Goal: Communication & Community: Answer question/provide support

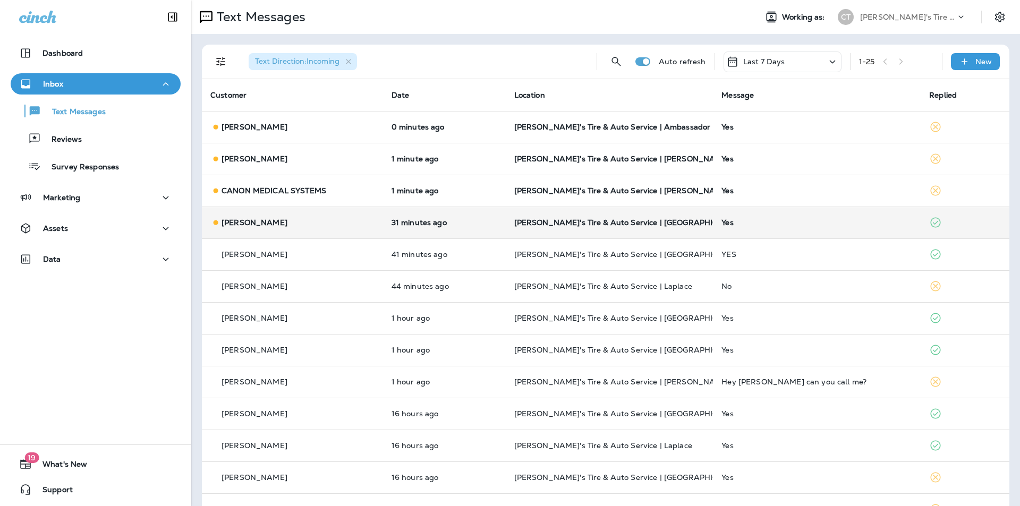
click at [681, 226] on p "[PERSON_NAME]'s Tire & Auto Service | [GEOGRAPHIC_DATA]" at bounding box center [609, 222] width 191 height 9
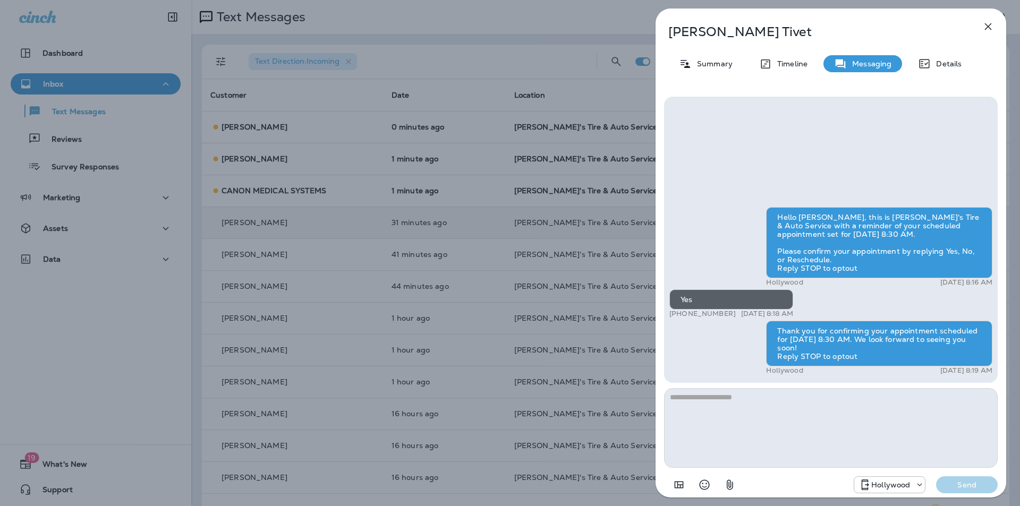
click at [986, 23] on icon "button" at bounding box center [988, 26] width 13 height 13
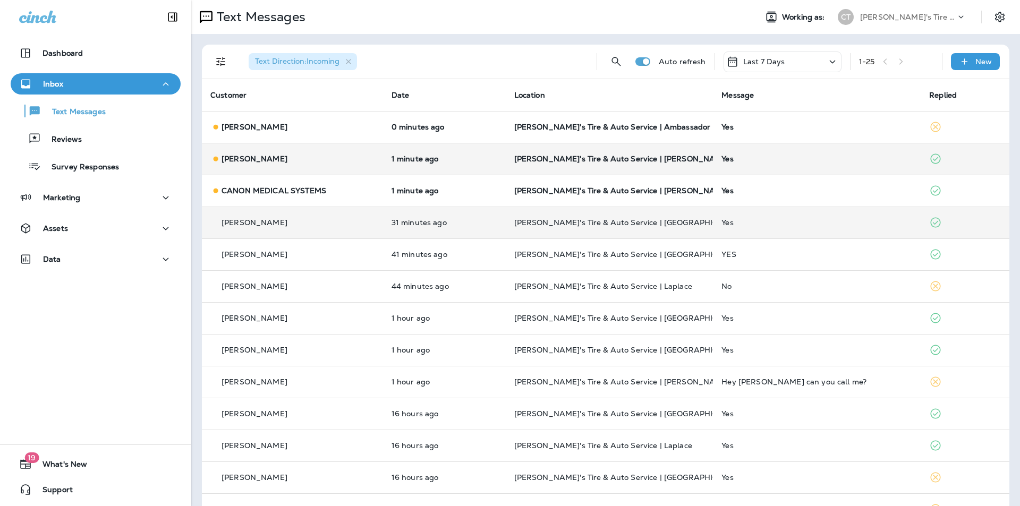
click at [688, 159] on p "[PERSON_NAME]'s Tire & Auto Service | [PERSON_NAME]" at bounding box center [609, 159] width 191 height 9
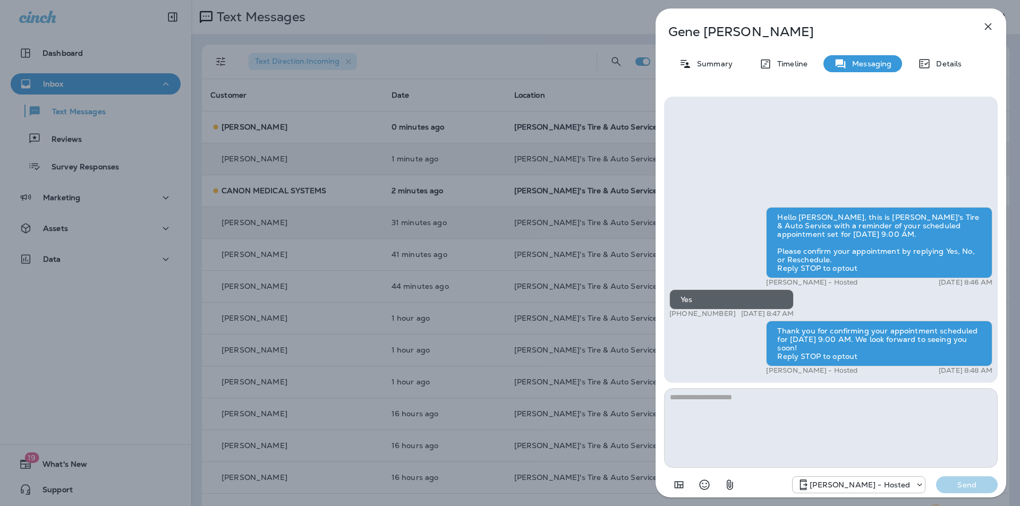
click at [988, 24] on icon "button" at bounding box center [988, 26] width 13 height 13
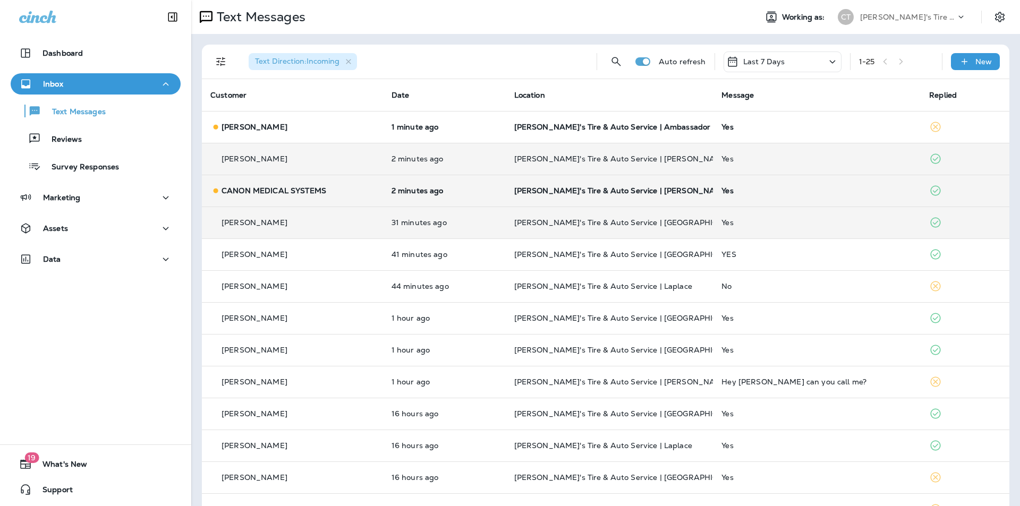
click at [667, 192] on p "[PERSON_NAME]'s Tire & Auto Service | [PERSON_NAME]" at bounding box center [609, 191] width 191 height 9
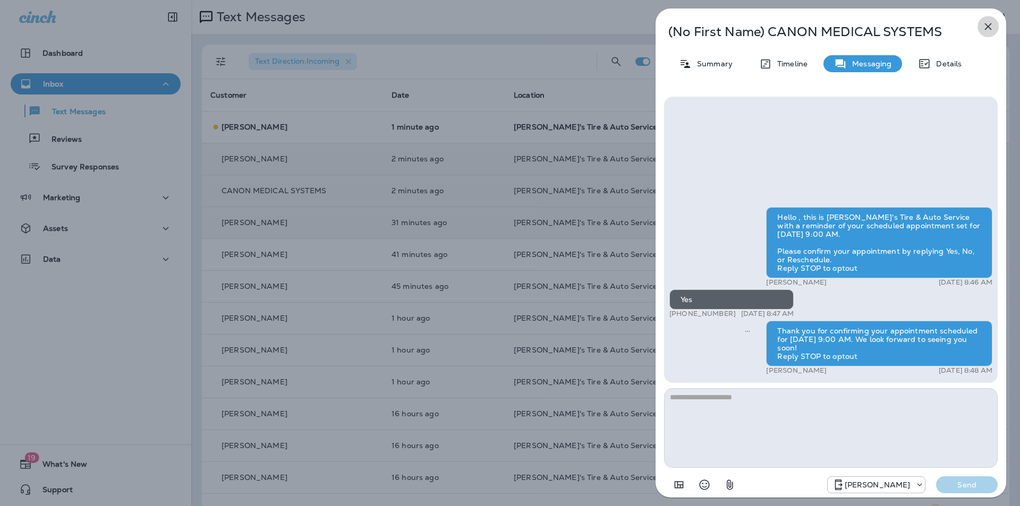
click at [991, 27] on icon "button" at bounding box center [988, 26] width 13 height 13
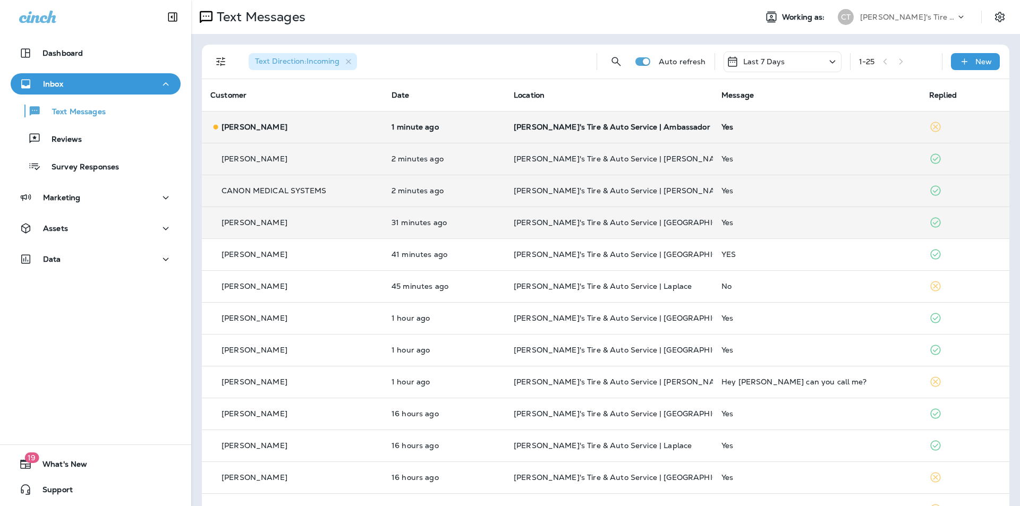
click at [686, 126] on p "[PERSON_NAME]'s Tire & Auto Service | Ambassador" at bounding box center [609, 127] width 191 height 9
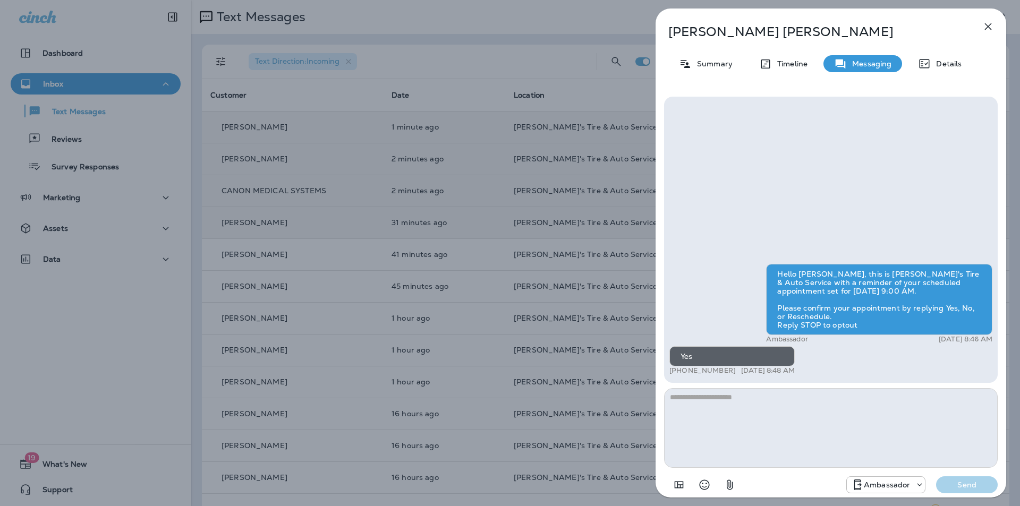
click at [987, 24] on icon "button" at bounding box center [988, 26] width 13 height 13
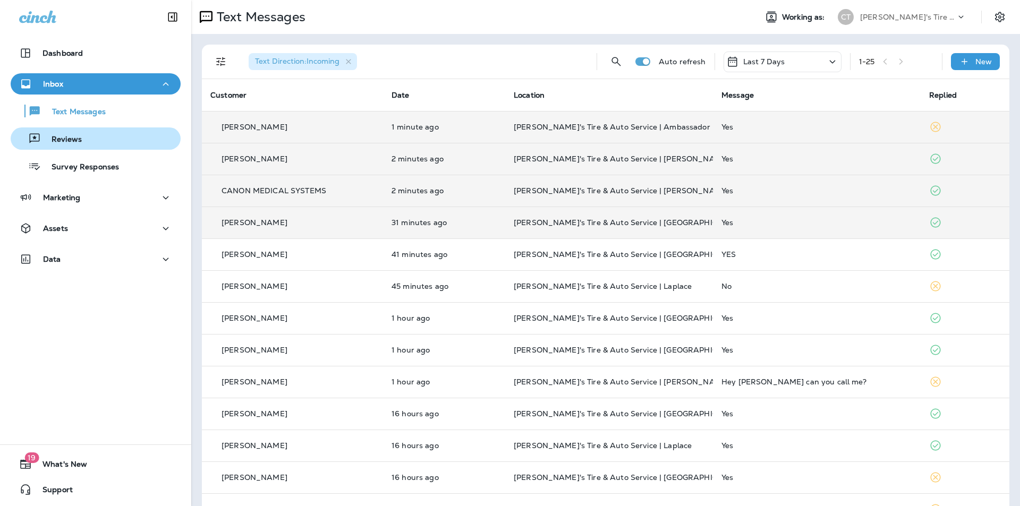
click at [69, 139] on p "Reviews" at bounding box center [61, 140] width 41 height 10
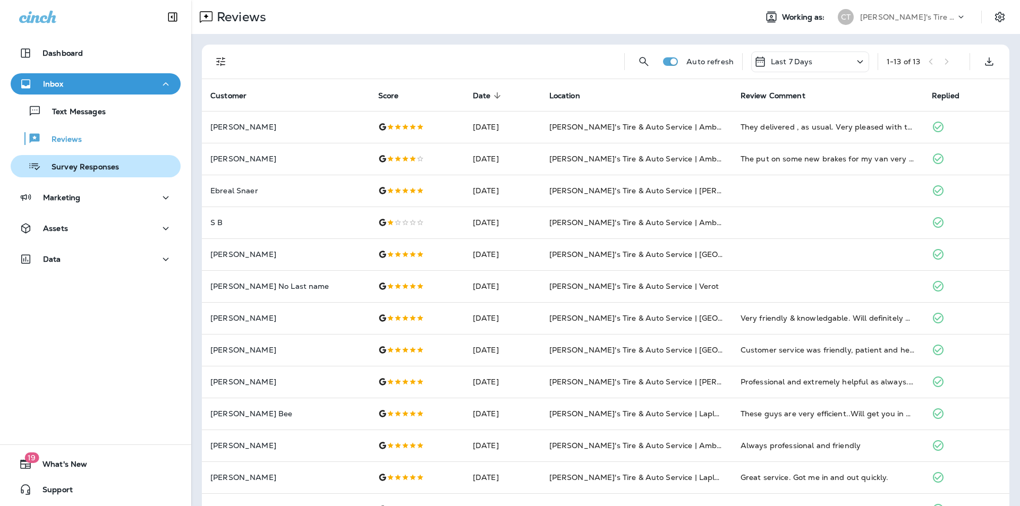
click at [79, 168] on p "Survey Responses" at bounding box center [80, 168] width 78 height 10
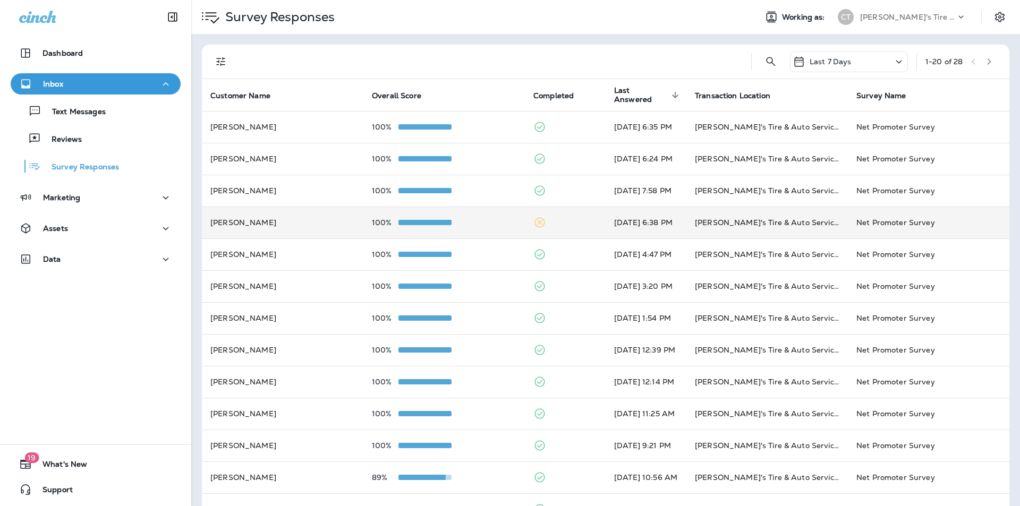
click at [559, 222] on td at bounding box center [565, 223] width 81 height 32
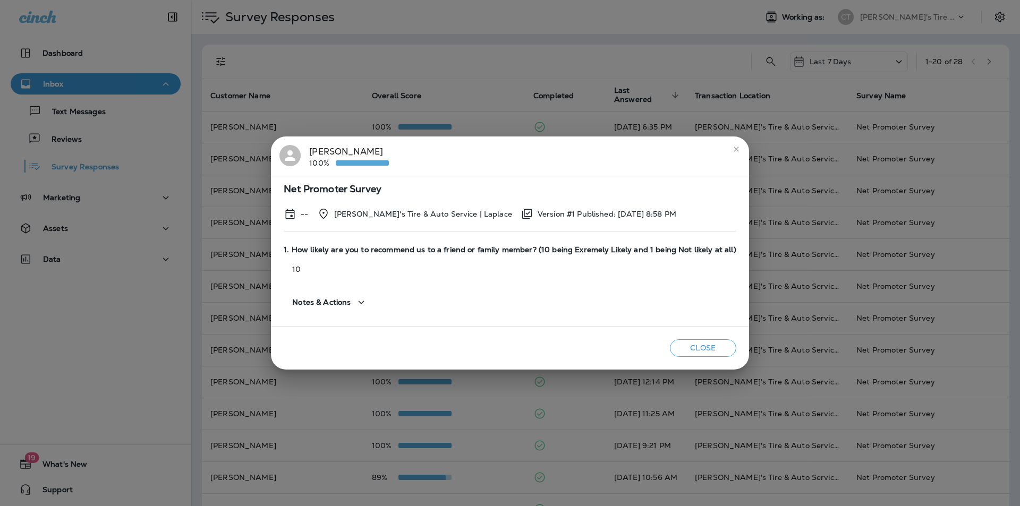
click at [732, 147] on icon "close" at bounding box center [736, 149] width 9 height 9
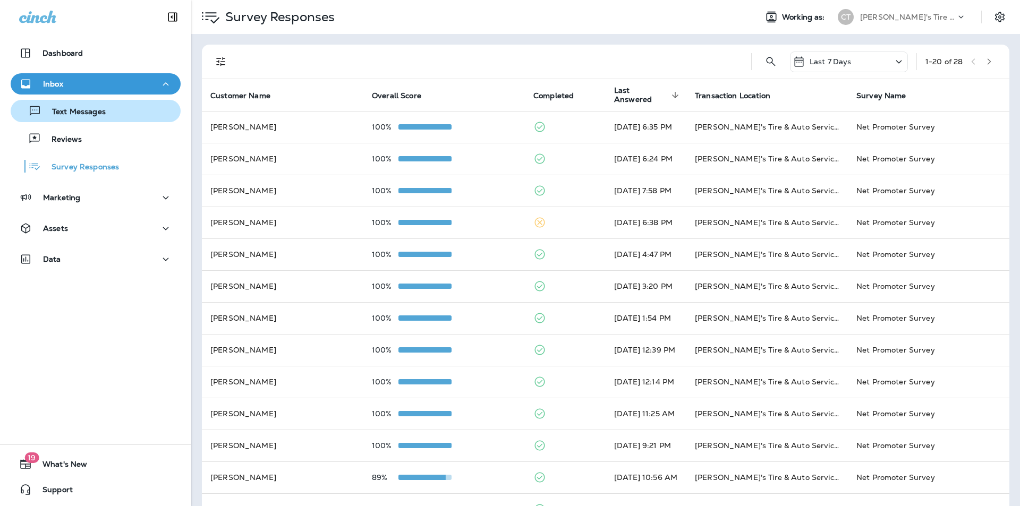
click at [78, 111] on p "Text Messages" at bounding box center [73, 112] width 64 height 10
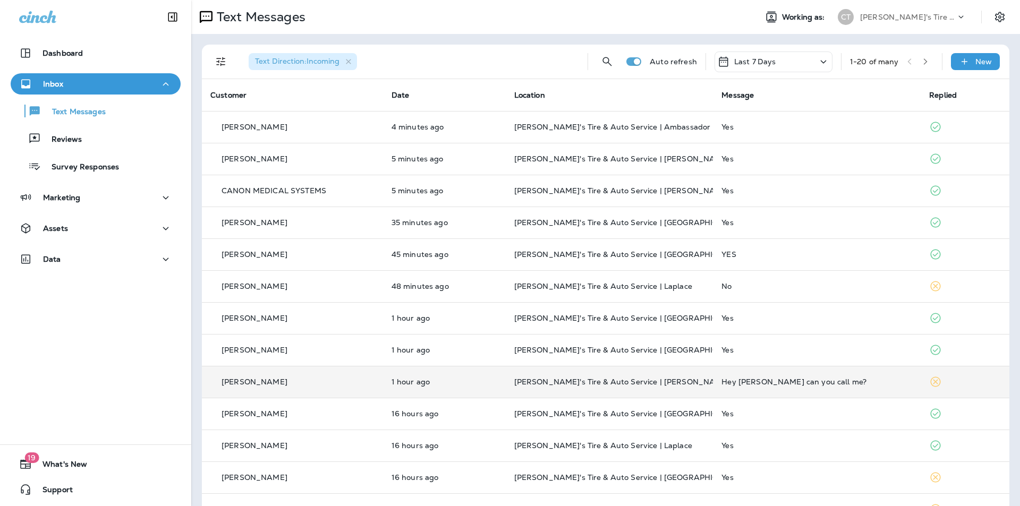
click at [680, 381] on p "[PERSON_NAME]'s Tire & Auto Service | [PERSON_NAME]" at bounding box center [609, 382] width 191 height 9
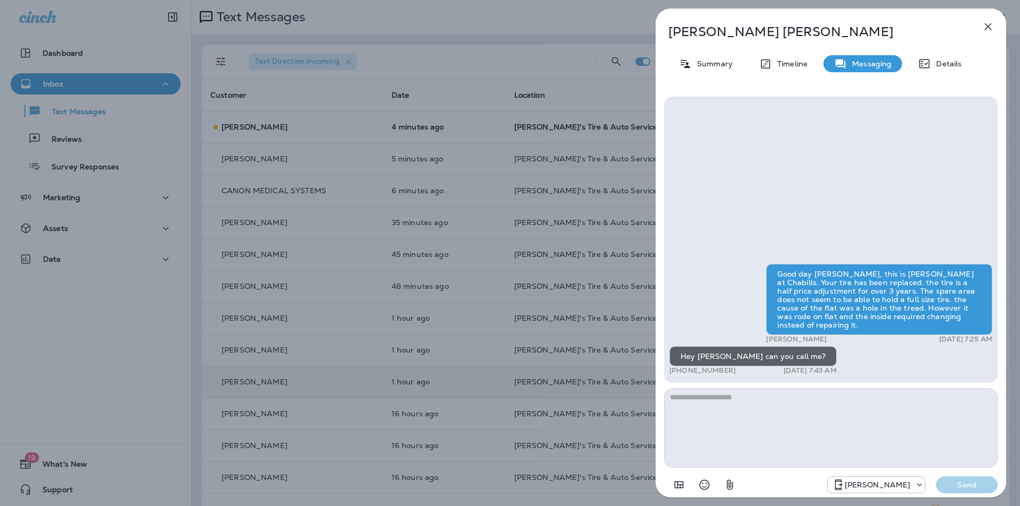
click at [989, 26] on icon "button" at bounding box center [988, 26] width 7 height 7
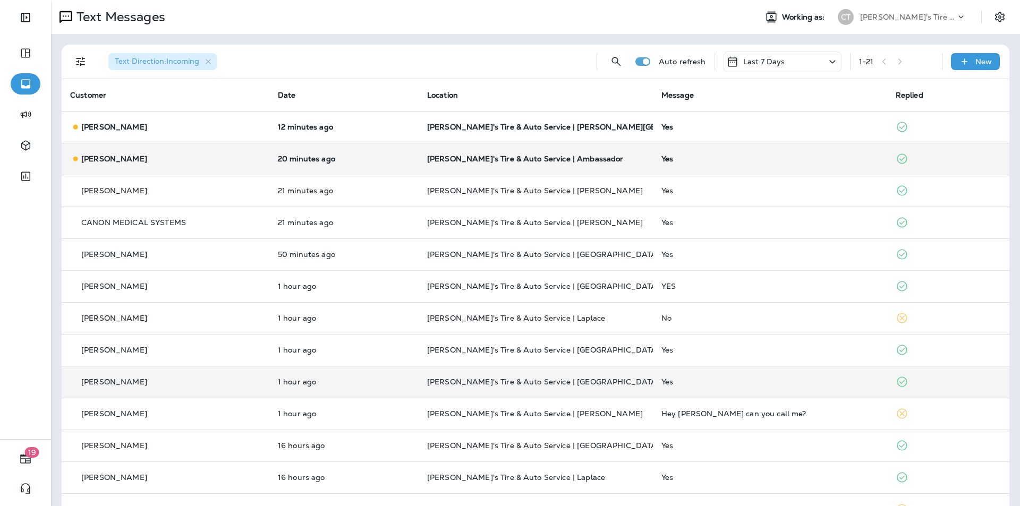
click at [617, 158] on p "[PERSON_NAME]'s Tire & Auto Service | Ambassador" at bounding box center [535, 159] width 217 height 9
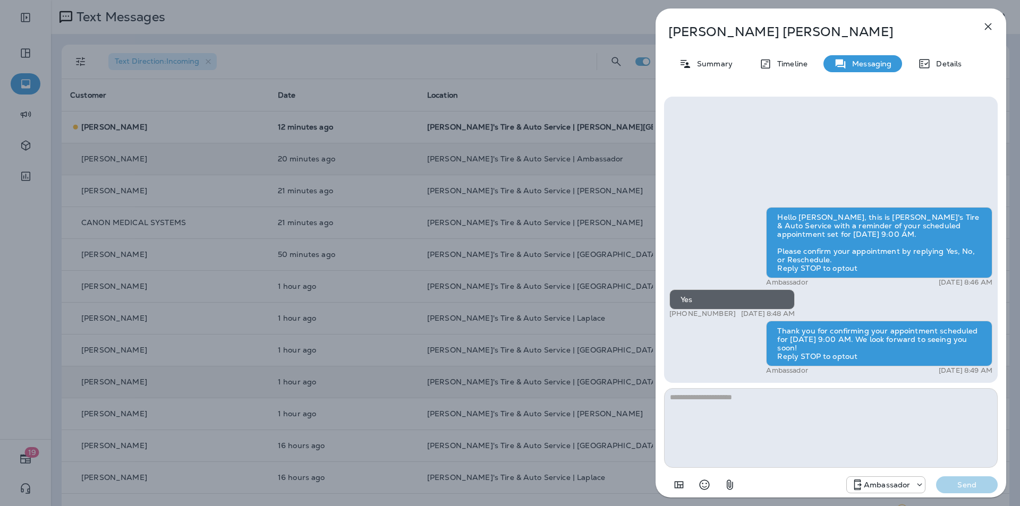
click at [988, 27] on icon "button" at bounding box center [988, 26] width 7 height 7
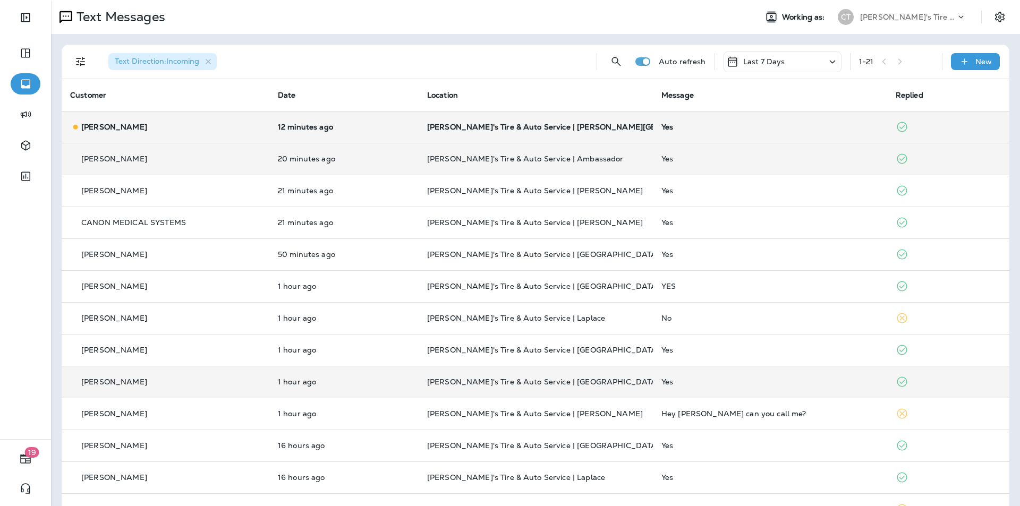
click at [630, 127] on p "[PERSON_NAME]'s Tire & Auto Service | [PERSON_NAME][GEOGRAPHIC_DATA]" at bounding box center [535, 127] width 217 height 9
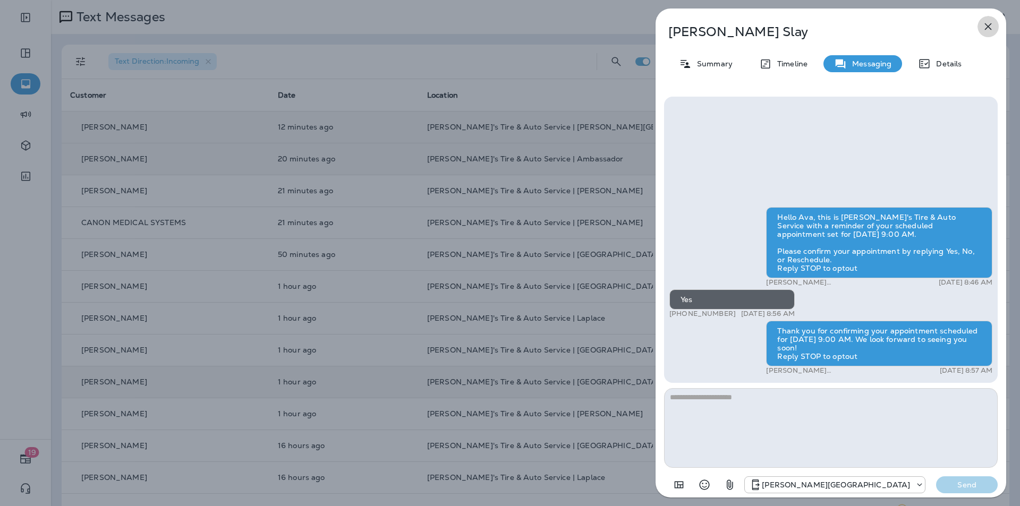
click at [988, 26] on icon "button" at bounding box center [988, 26] width 7 height 7
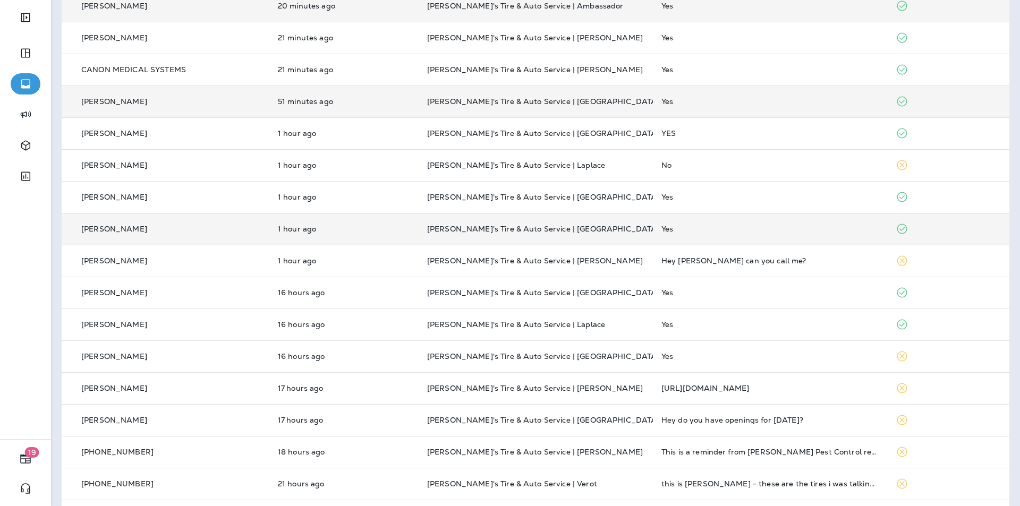
scroll to position [159, 0]
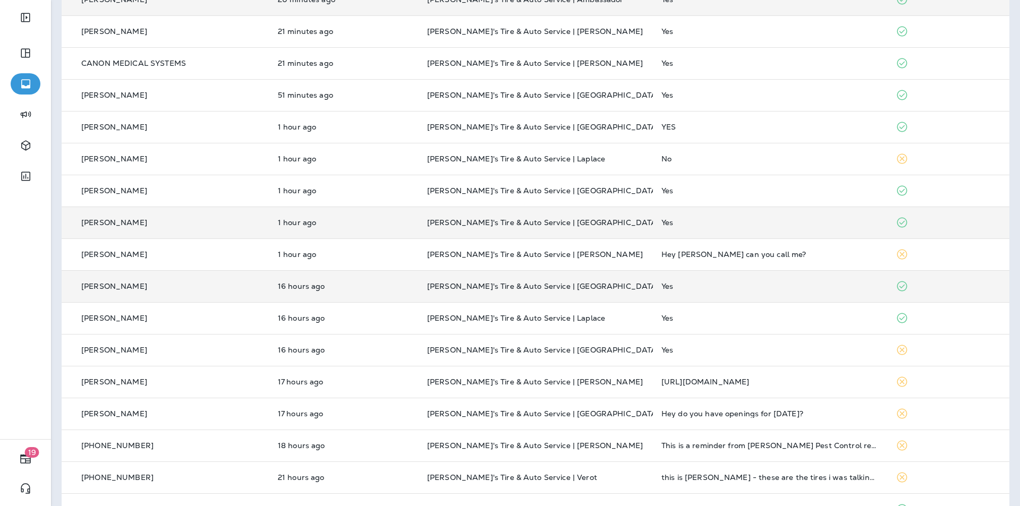
click at [615, 282] on td "[PERSON_NAME]'s Tire & Auto Service | [GEOGRAPHIC_DATA]" at bounding box center [536, 287] width 234 height 32
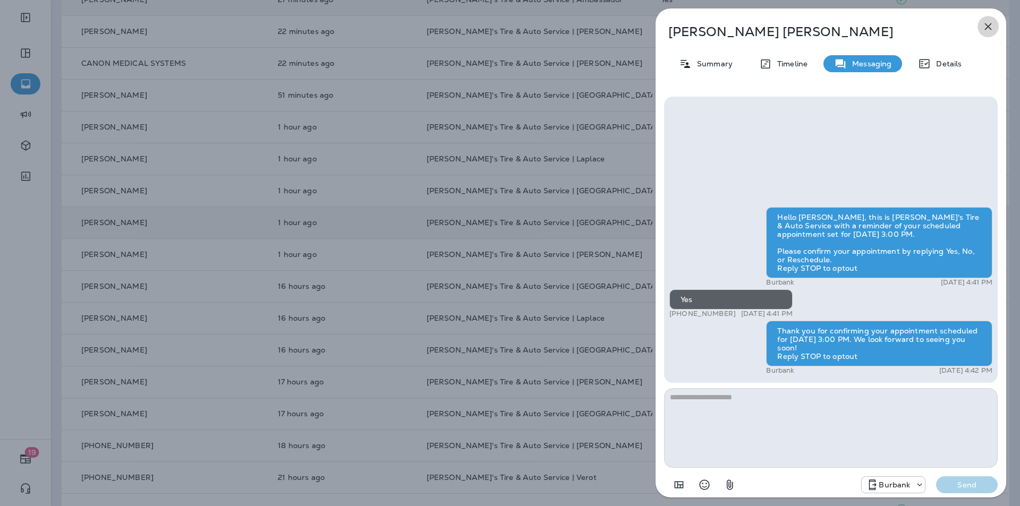
click at [988, 27] on icon "button" at bounding box center [988, 26] width 7 height 7
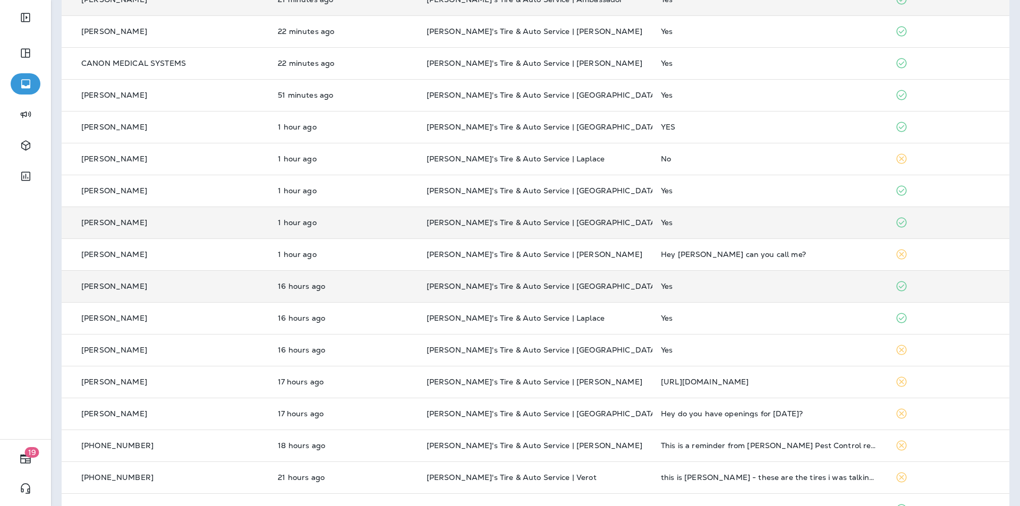
click at [611, 279] on td "[PERSON_NAME]'s Tire & Auto Service | [GEOGRAPHIC_DATA]" at bounding box center [535, 287] width 234 height 32
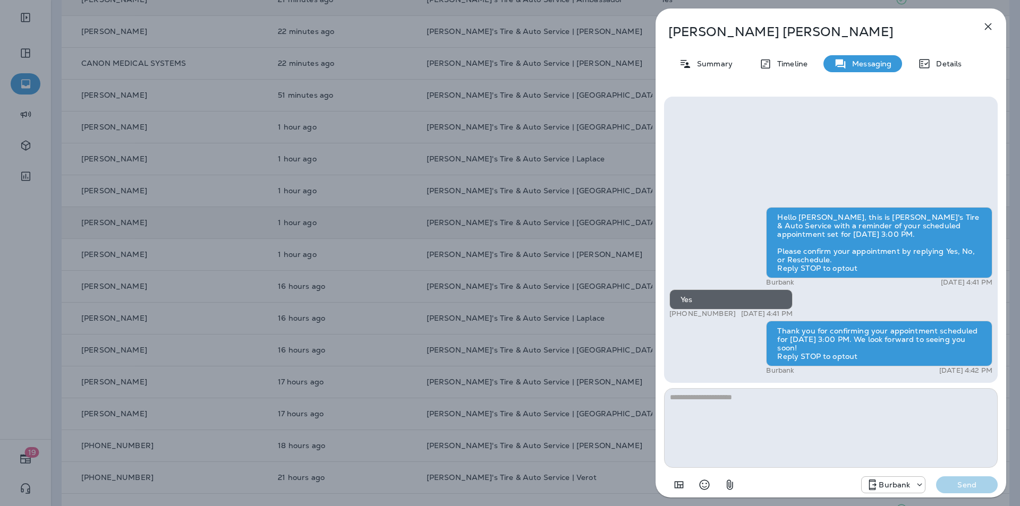
click at [987, 26] on icon "button" at bounding box center [988, 26] width 7 height 7
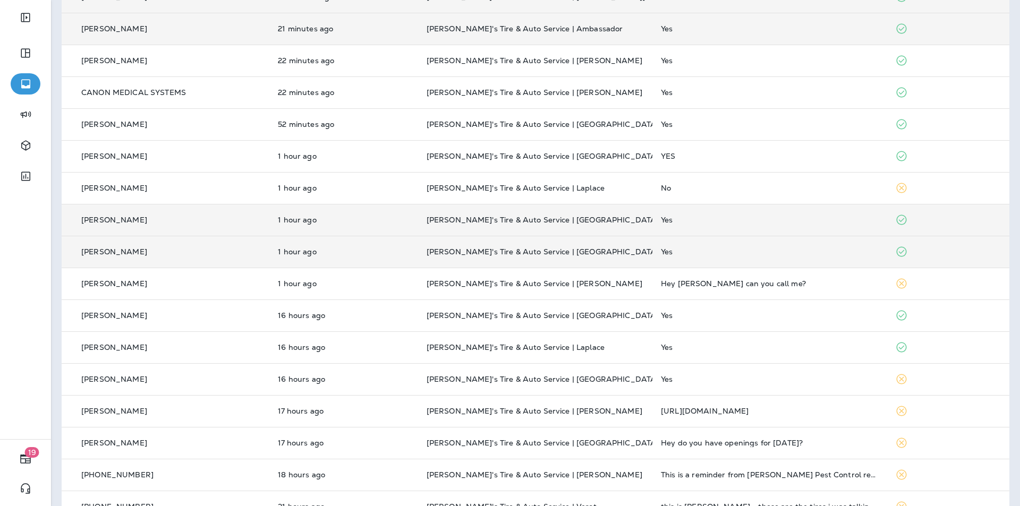
scroll to position [106, 0]
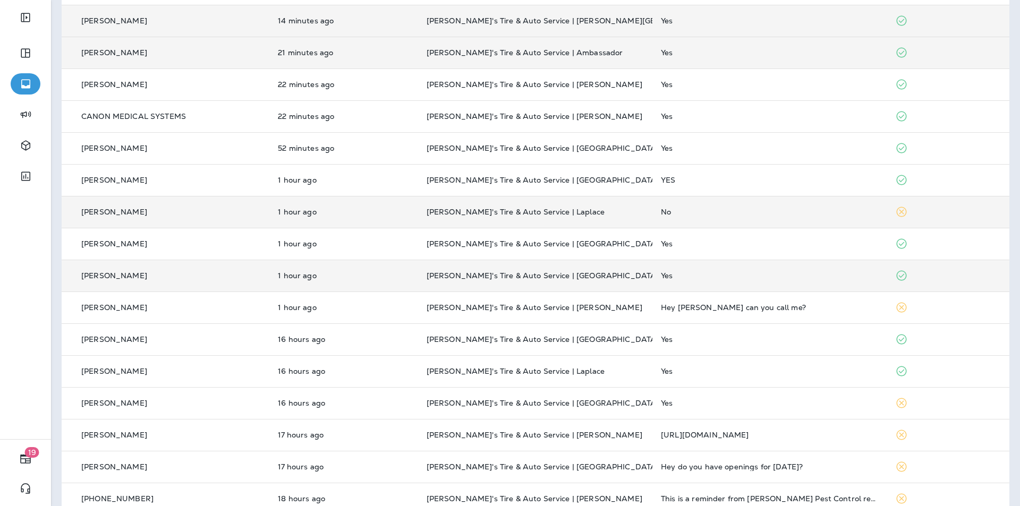
click at [605, 210] on p "[PERSON_NAME]'s Tire & Auto Service | Laplace" at bounding box center [535, 212] width 217 height 9
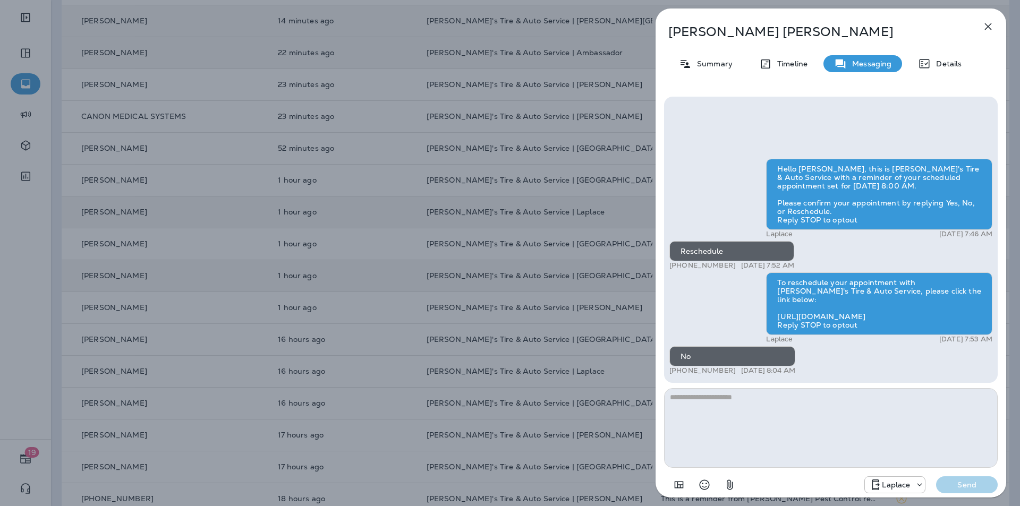
click at [988, 24] on icon "button" at bounding box center [988, 26] width 13 height 13
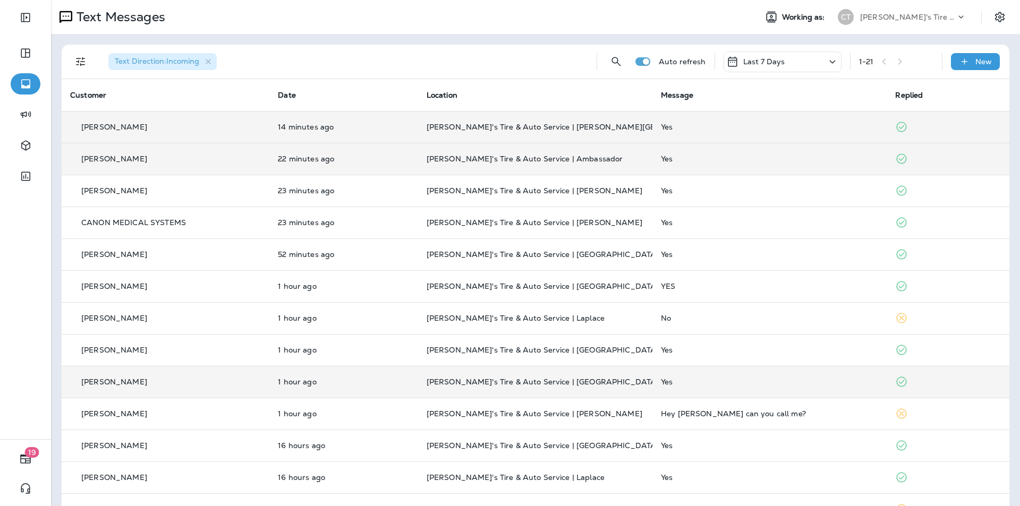
click at [621, 129] on p "[PERSON_NAME]'s Tire & Auto Service | [PERSON_NAME][GEOGRAPHIC_DATA]" at bounding box center [535, 127] width 217 height 9
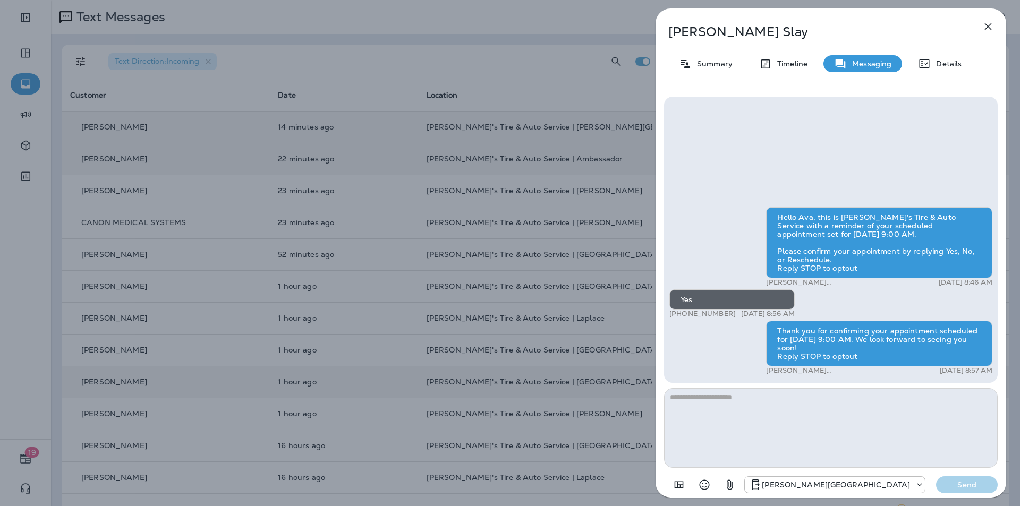
click at [987, 24] on icon "button" at bounding box center [988, 26] width 13 height 13
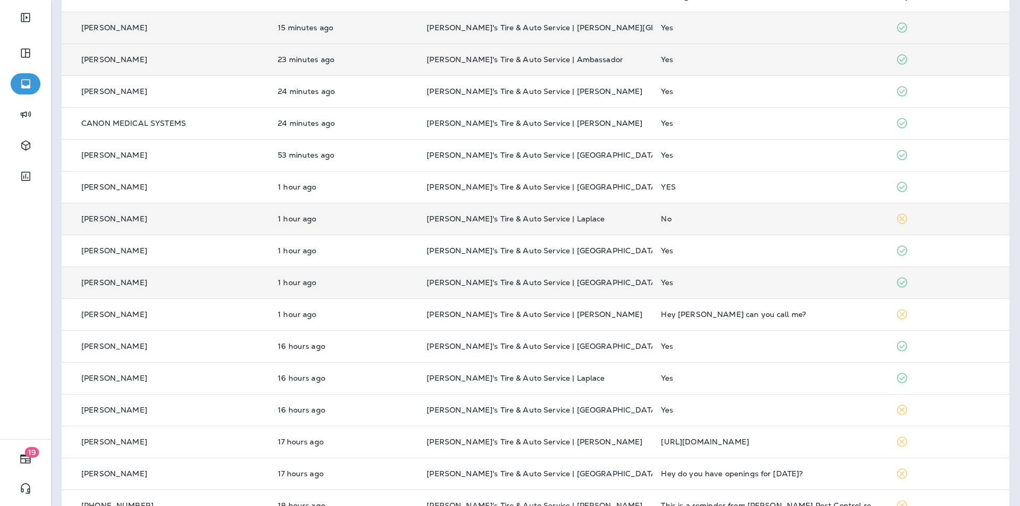
scroll to position [106, 0]
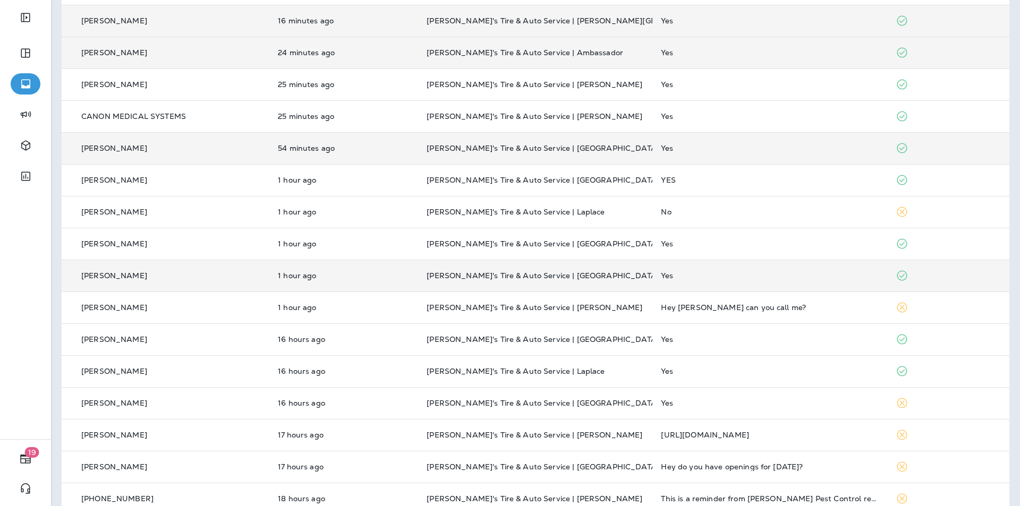
click at [613, 147] on p "[PERSON_NAME]'s Tire & Auto Service | [GEOGRAPHIC_DATA]" at bounding box center [535, 148] width 217 height 9
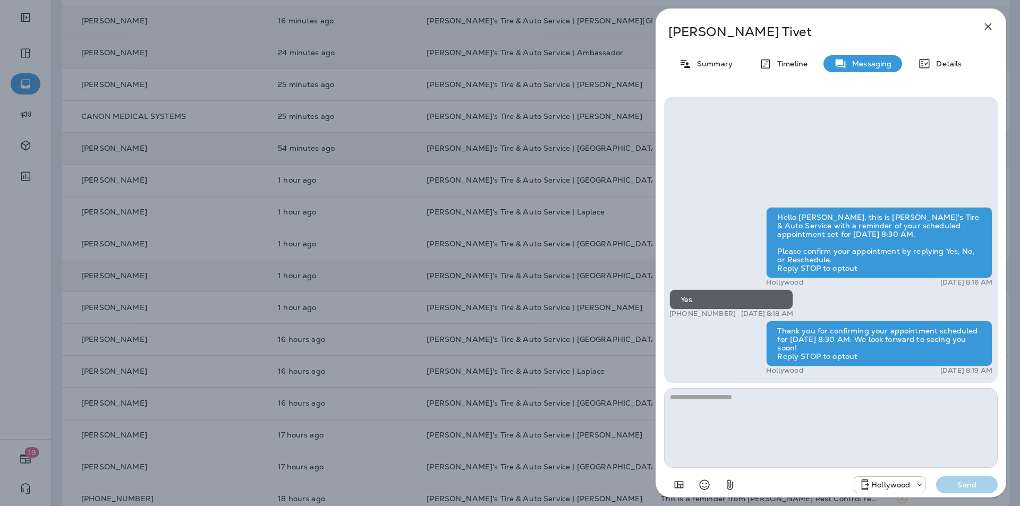
click at [987, 26] on icon "button" at bounding box center [988, 26] width 7 height 7
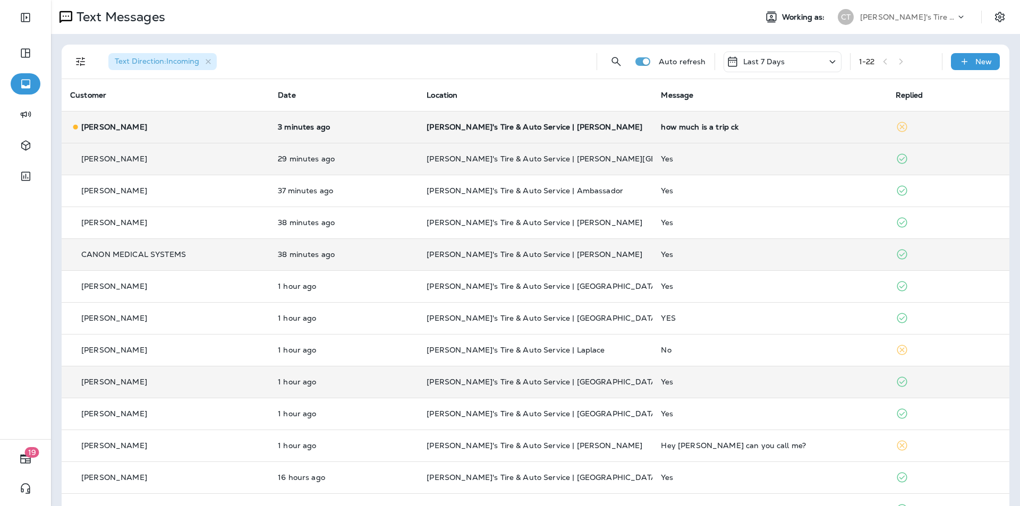
click at [585, 123] on p "[PERSON_NAME]'s Tire & Auto Service | [PERSON_NAME]" at bounding box center [535, 127] width 217 height 9
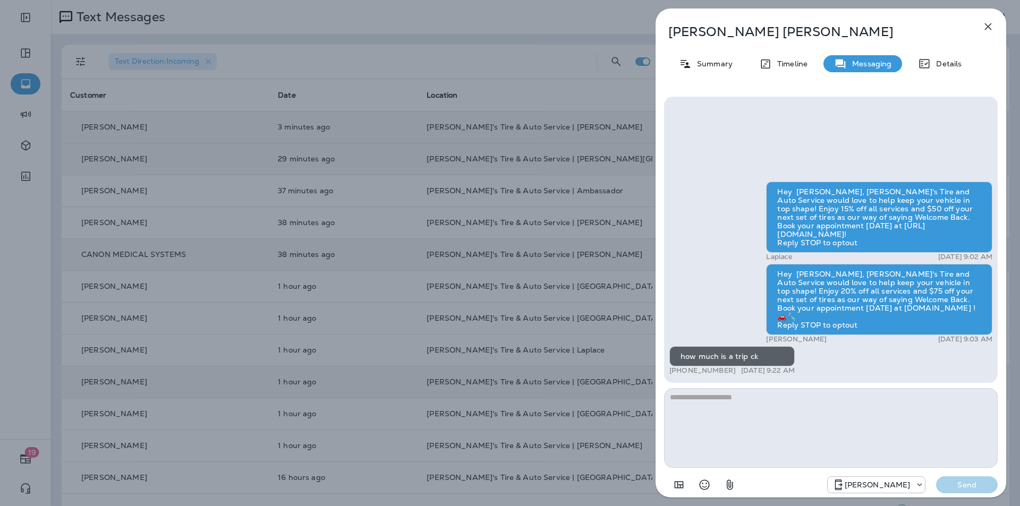
click at [988, 26] on icon "button" at bounding box center [988, 26] width 13 height 13
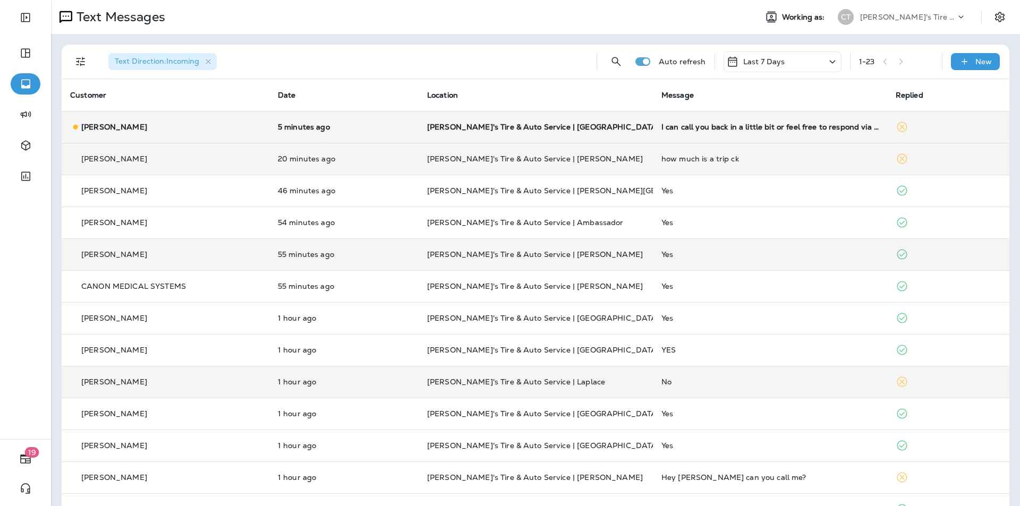
click at [609, 126] on p "[PERSON_NAME]'s Tire & Auto Service | [GEOGRAPHIC_DATA]" at bounding box center [535, 127] width 217 height 9
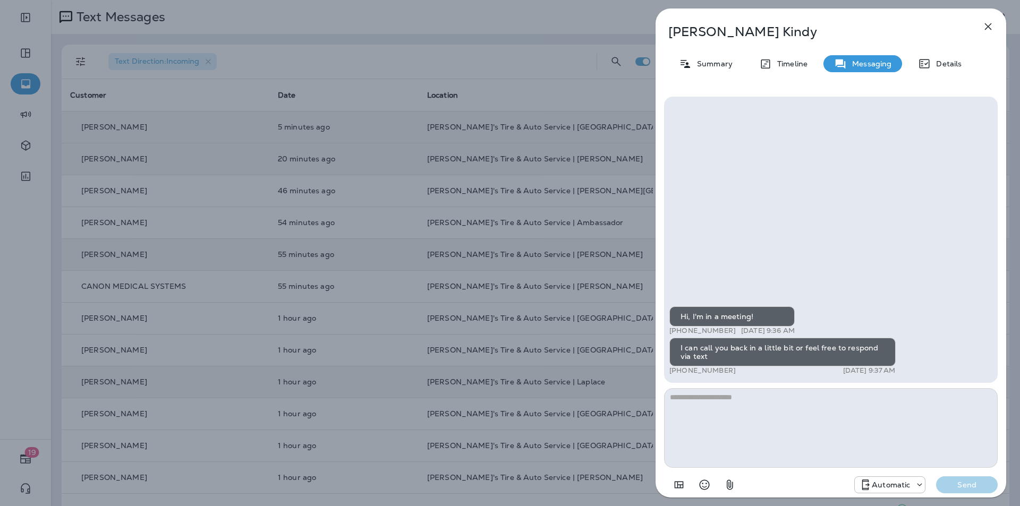
click at [988, 26] on icon "button" at bounding box center [988, 26] width 13 height 13
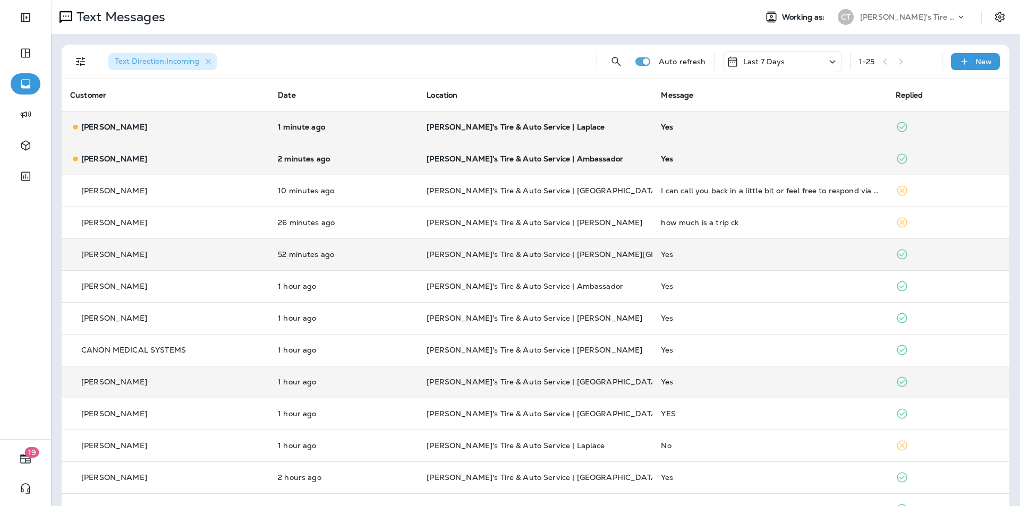
click at [601, 154] on td "[PERSON_NAME]'s Tire & Auto Service | Ambassador" at bounding box center [535, 159] width 234 height 32
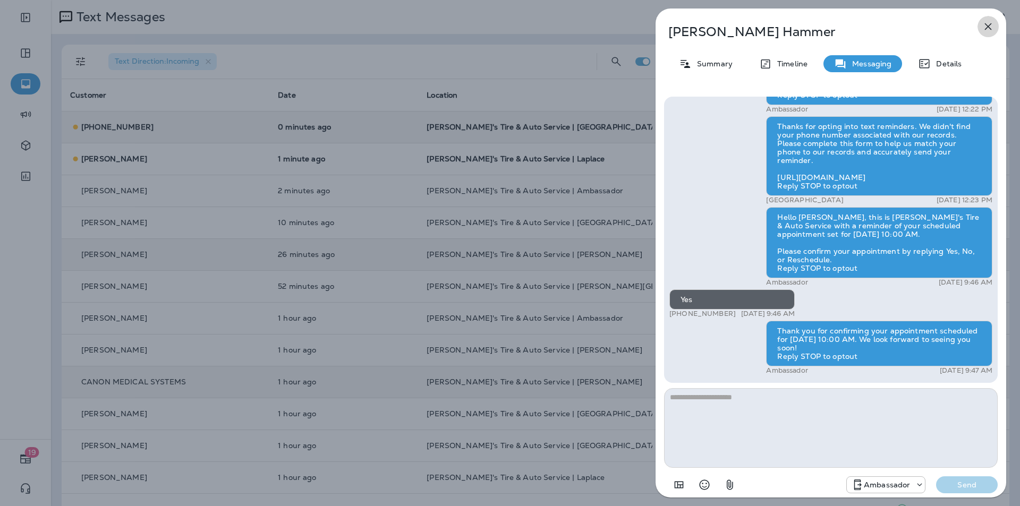
click at [992, 23] on icon "button" at bounding box center [988, 26] width 7 height 7
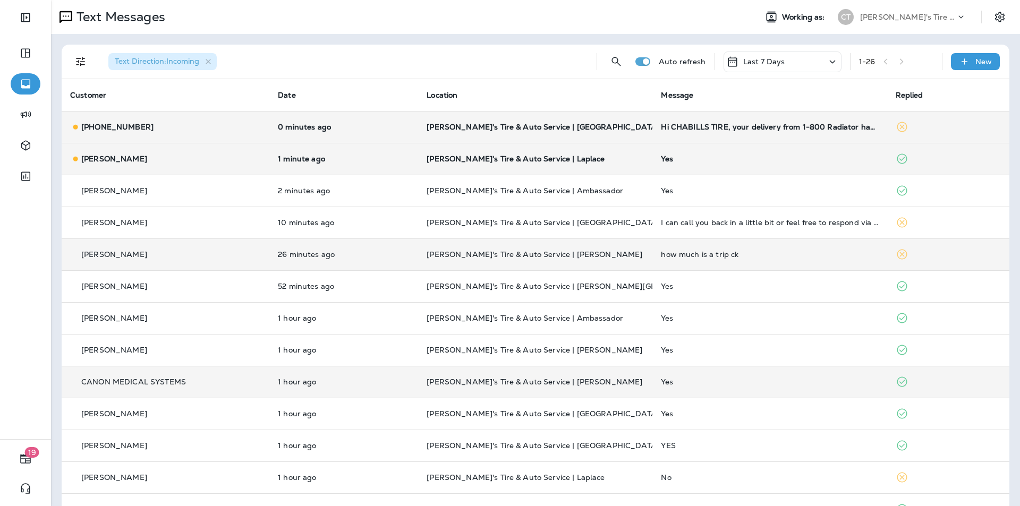
click at [603, 157] on p "[PERSON_NAME]'s Tire & Auto Service | Laplace" at bounding box center [535, 159] width 217 height 9
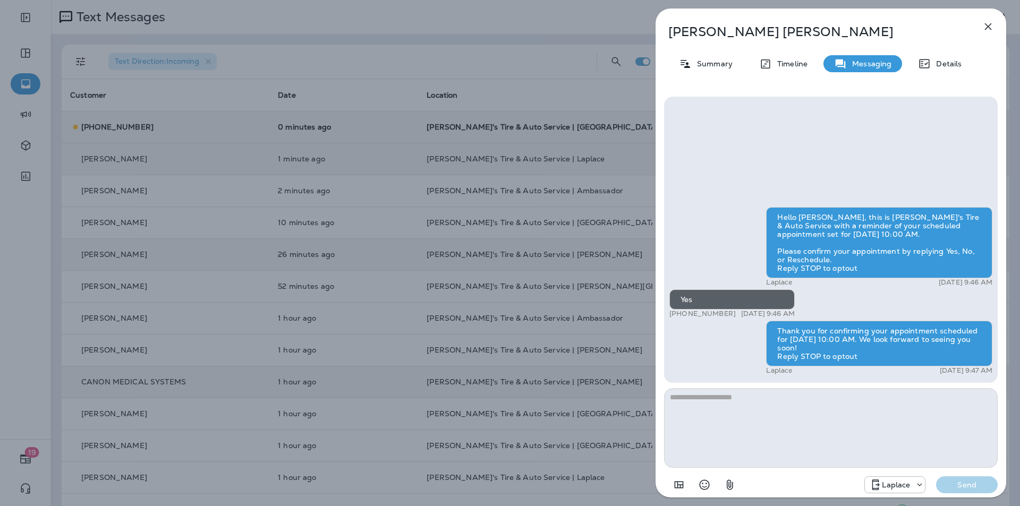
click at [991, 25] on icon "button" at bounding box center [988, 26] width 13 height 13
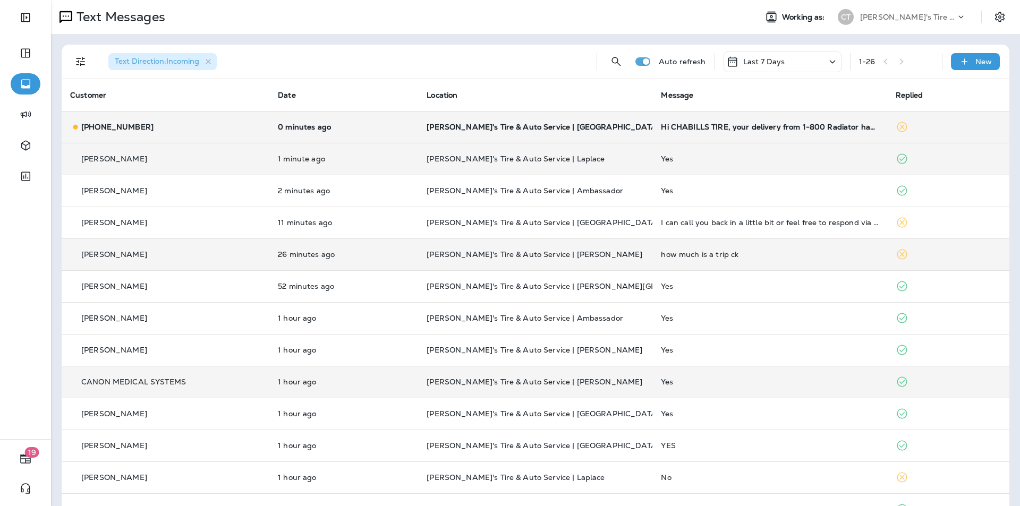
click at [610, 126] on p "[PERSON_NAME]'s Tire & Auto Service | [GEOGRAPHIC_DATA]" at bounding box center [535, 127] width 217 height 9
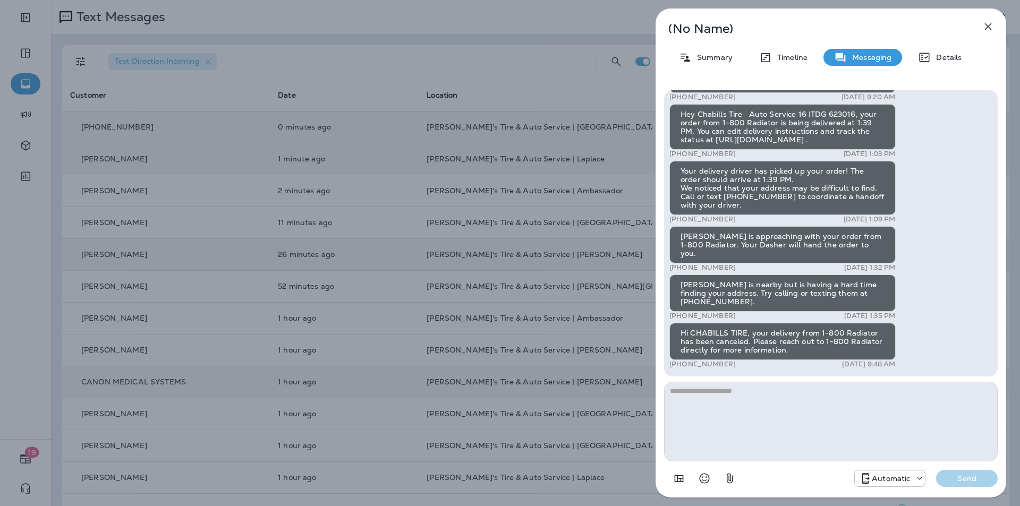
click at [493, 33] on div "(No Name) Summary Timeline Messaging Details Hey [PERSON_NAME] TIRE, your order…" at bounding box center [510, 253] width 1020 height 506
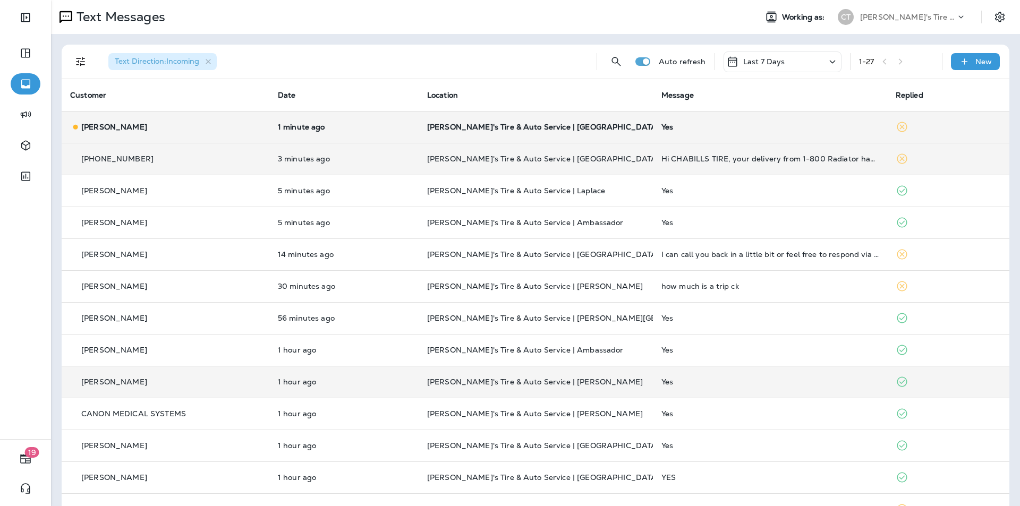
click at [614, 126] on p "[PERSON_NAME]'s Tire & Auto Service | [GEOGRAPHIC_DATA]" at bounding box center [535, 127] width 217 height 9
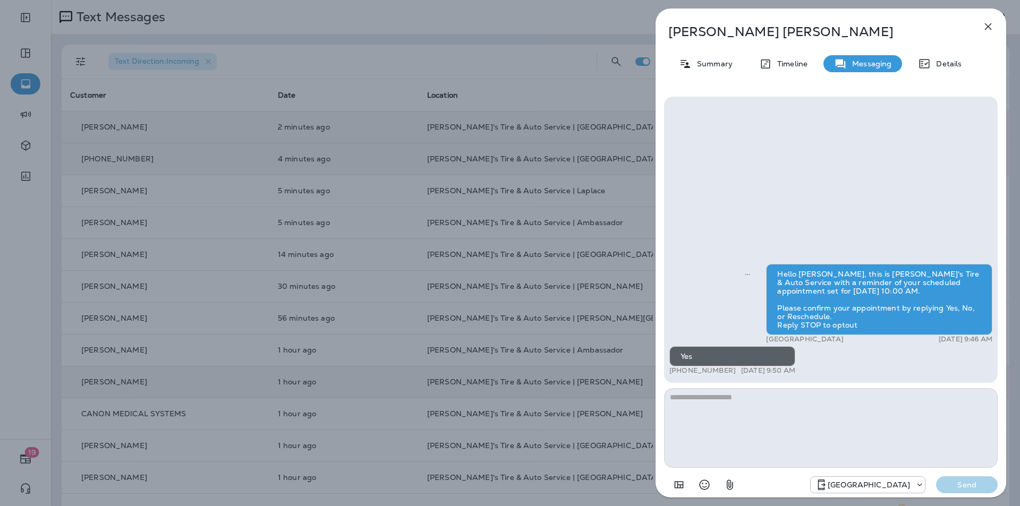
click at [991, 24] on icon "button" at bounding box center [988, 26] width 7 height 7
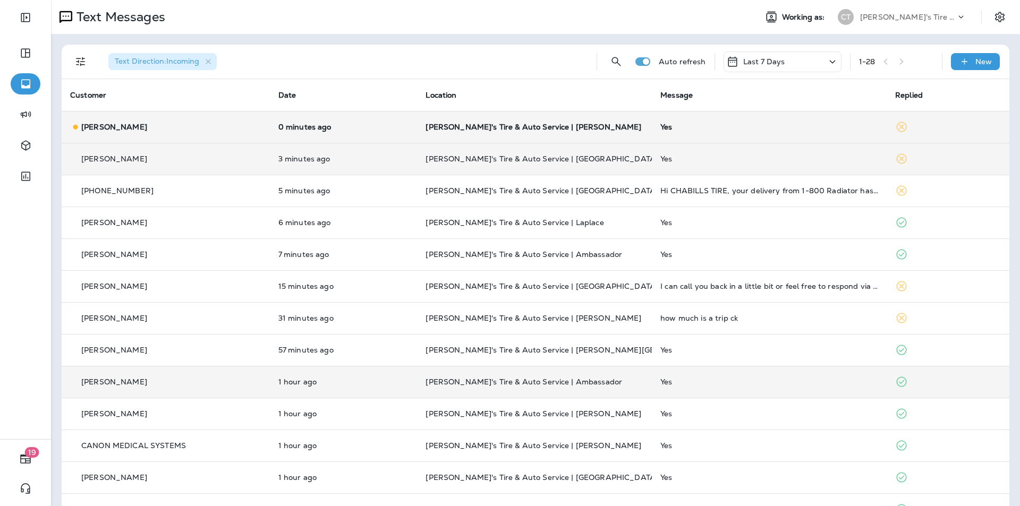
click at [616, 124] on p "[PERSON_NAME]'s Tire & Auto Service | [PERSON_NAME]" at bounding box center [535, 127] width 218 height 9
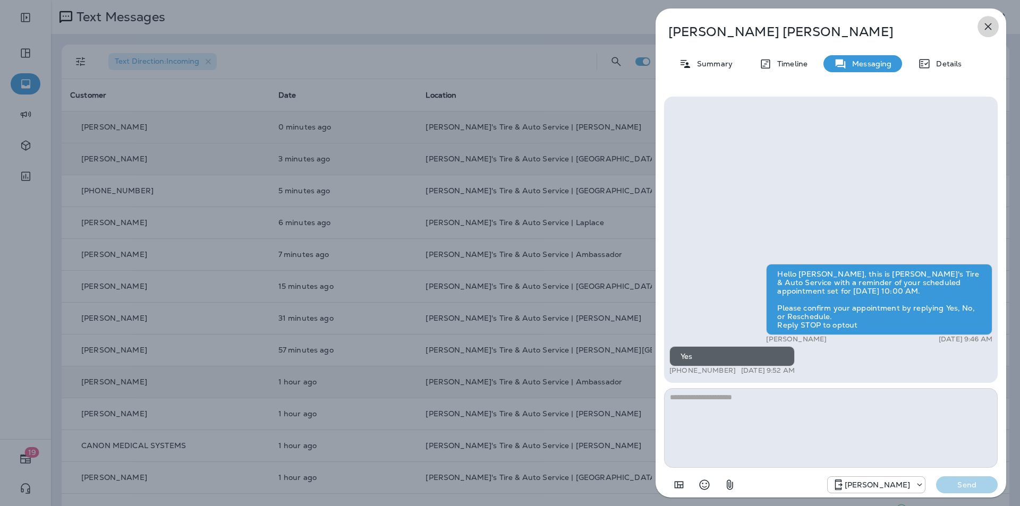
click at [991, 27] on icon "button" at bounding box center [988, 26] width 13 height 13
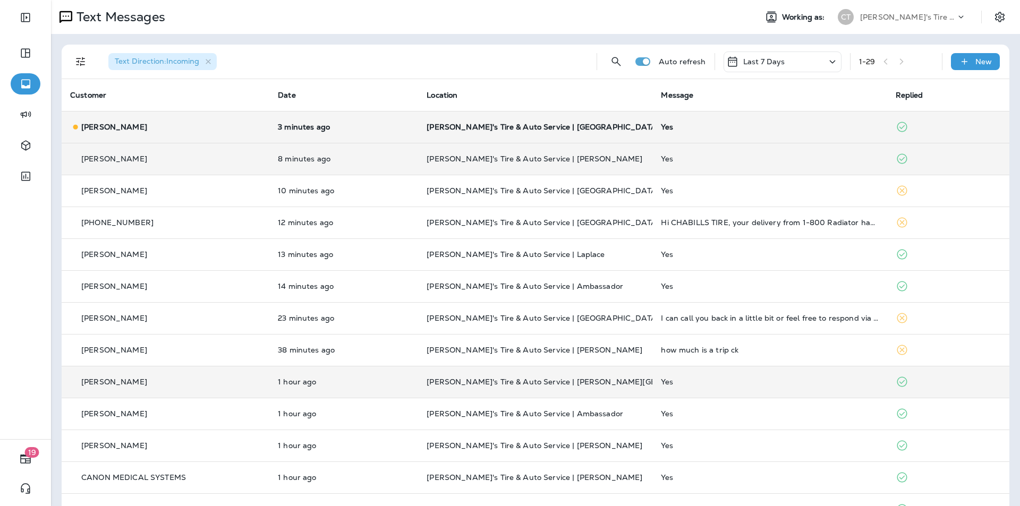
click at [615, 121] on td "[PERSON_NAME]'s Tire & Auto Service | [GEOGRAPHIC_DATA]" at bounding box center [535, 127] width 234 height 32
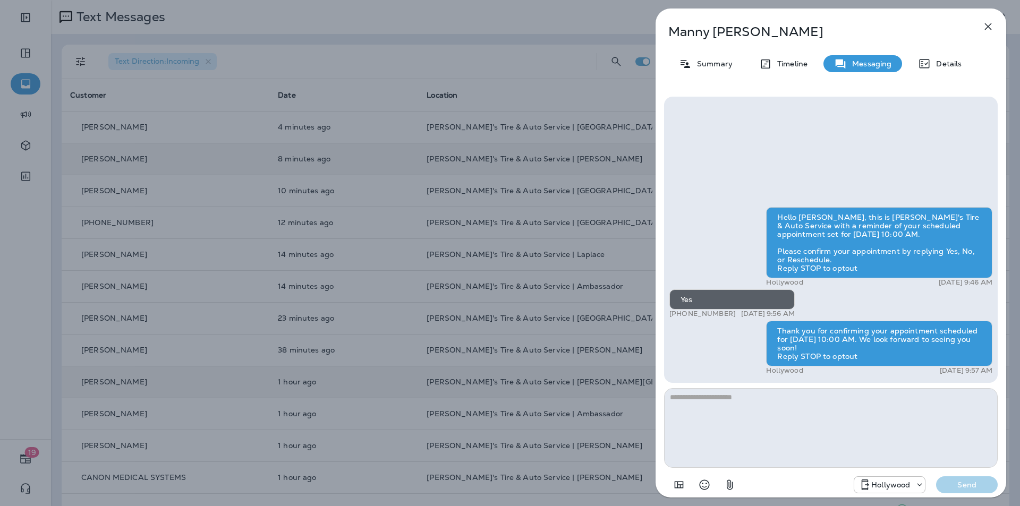
click at [988, 23] on icon "button" at bounding box center [988, 26] width 13 height 13
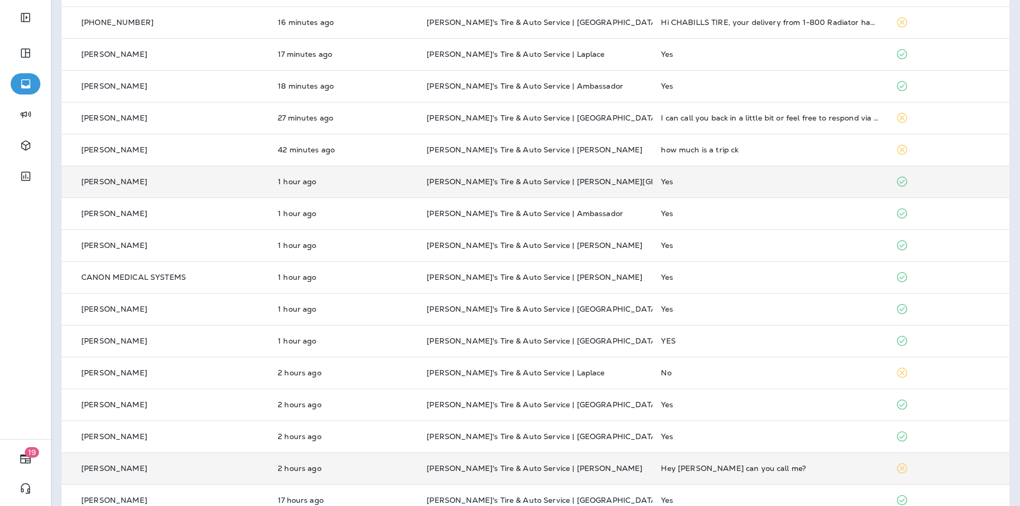
scroll to position [425, 0]
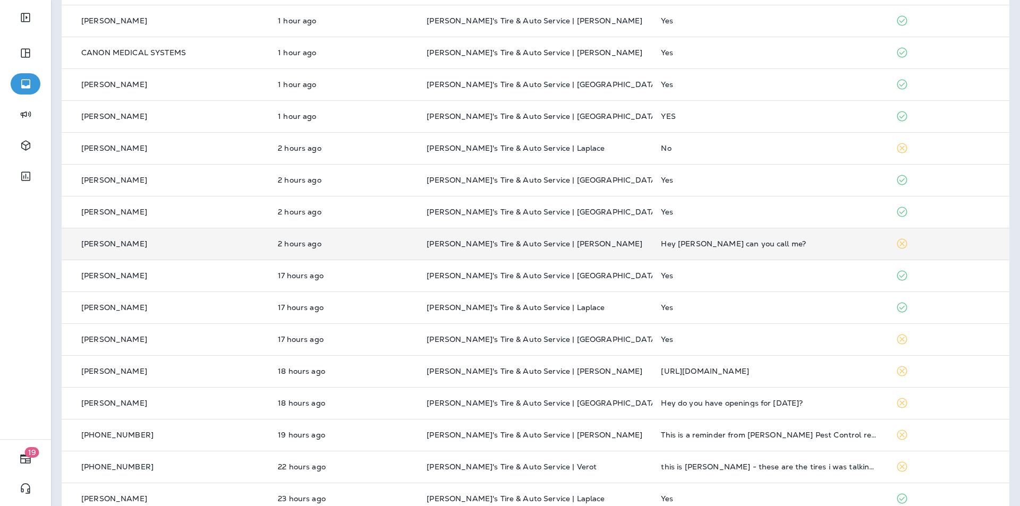
click at [630, 241] on p "[PERSON_NAME]'s Tire & Auto Service | [PERSON_NAME]" at bounding box center [535, 244] width 217 height 9
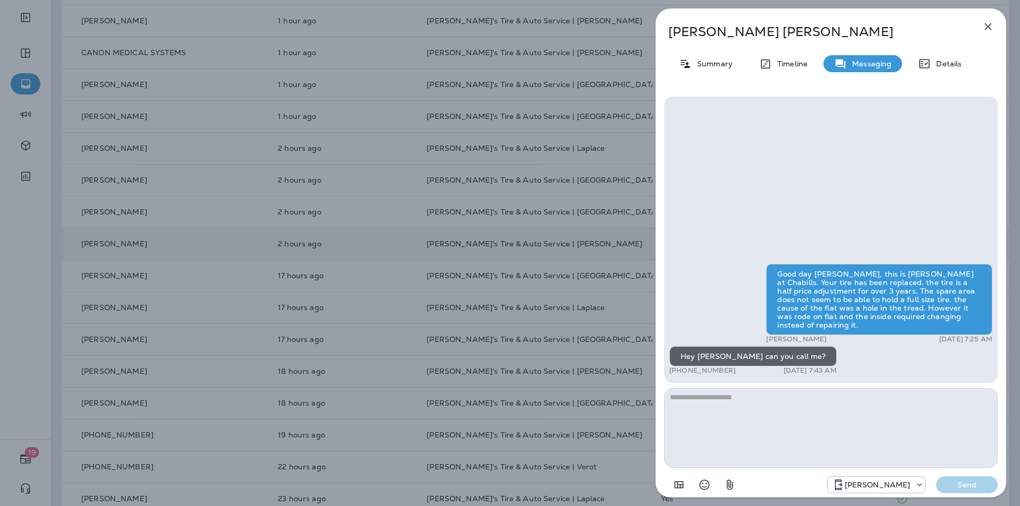
click at [991, 27] on icon "button" at bounding box center [988, 26] width 13 height 13
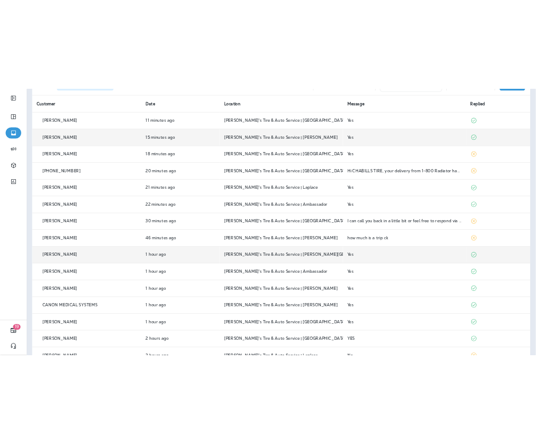
scroll to position [9, 0]
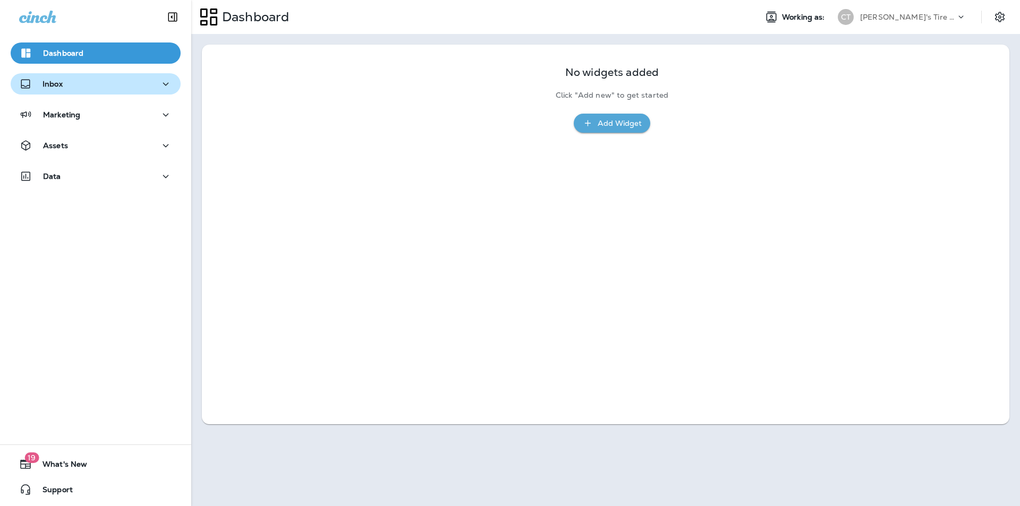
click at [87, 82] on div "Inbox" at bounding box center [95, 84] width 153 height 13
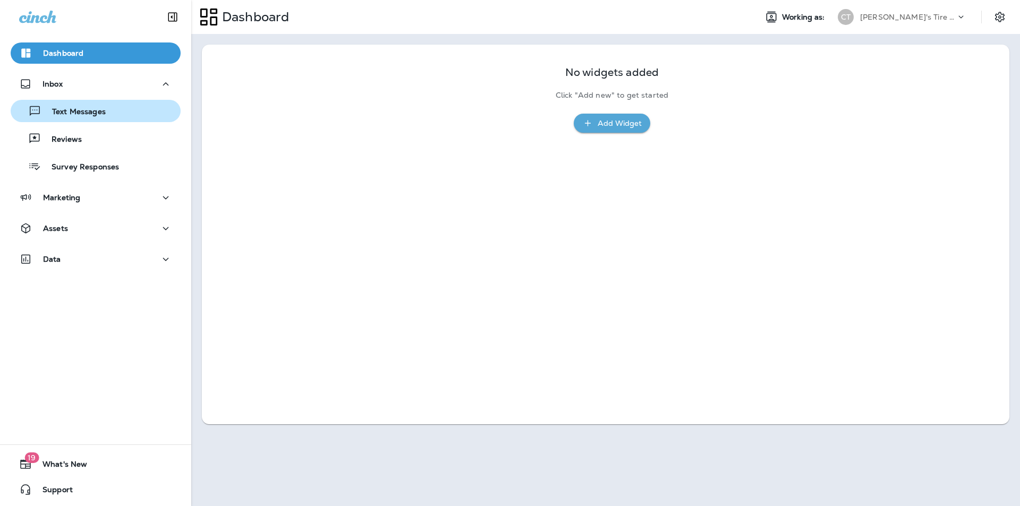
click at [82, 113] on p "Text Messages" at bounding box center [73, 112] width 64 height 10
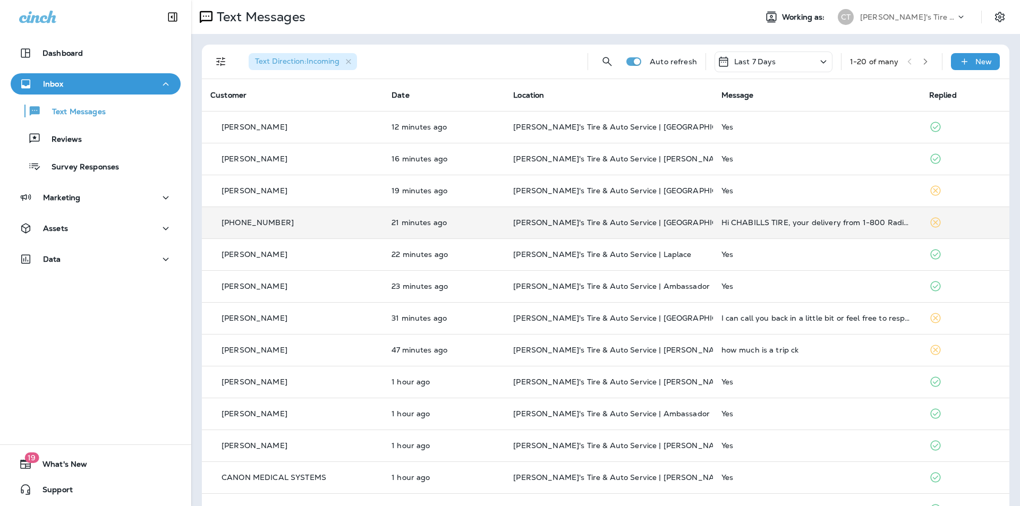
click at [678, 226] on p "[PERSON_NAME]'s Tire & Auto Service | [GEOGRAPHIC_DATA]" at bounding box center [608, 222] width 191 height 9
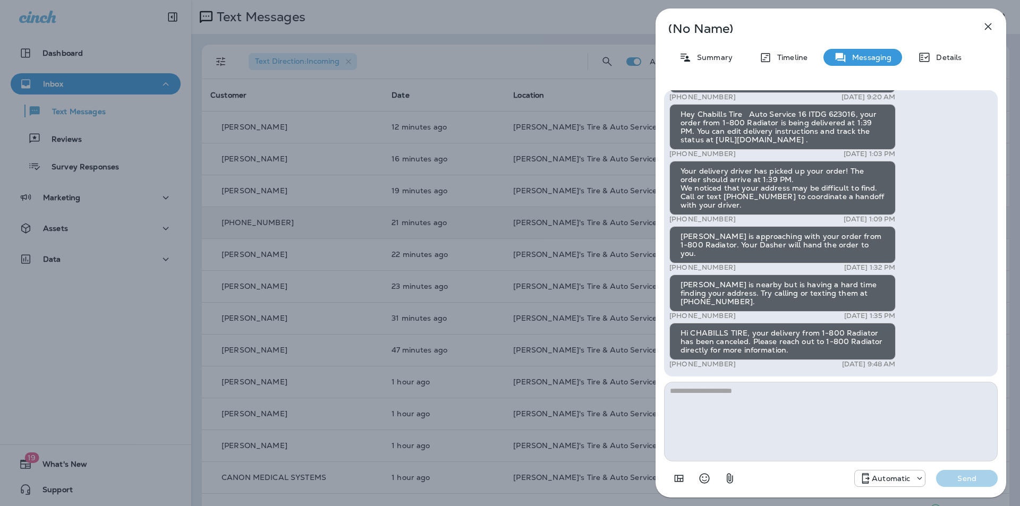
click at [990, 24] on icon "button" at bounding box center [988, 26] width 13 height 13
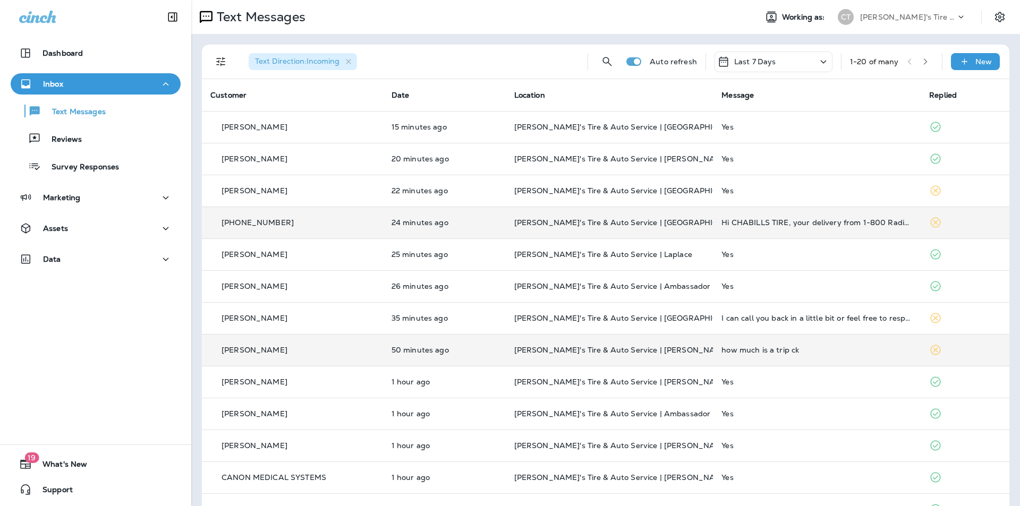
click at [766, 350] on div "how much is a trip ck" at bounding box center [817, 350] width 191 height 9
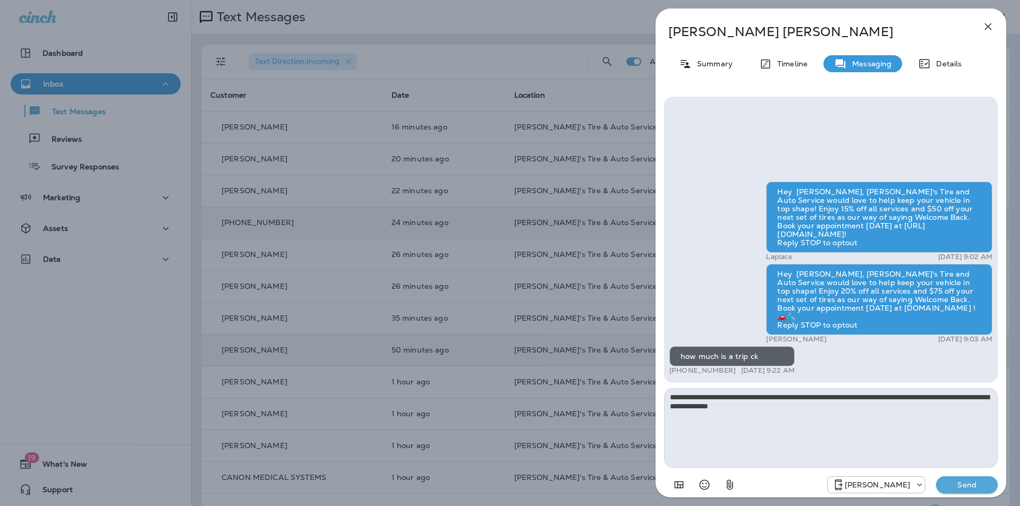
click at [970, 391] on textarea "**********" at bounding box center [831, 428] width 334 height 80
type textarea "**********"
click at [962, 482] on p "Send" at bounding box center [967, 485] width 45 height 10
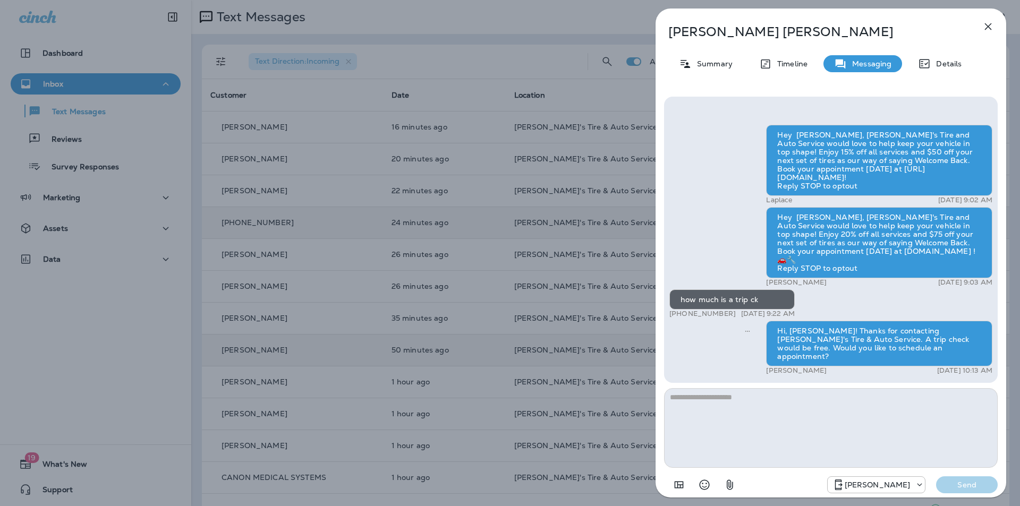
click at [483, 198] on div "Carol Pratt Summary Timeline Messaging Details Hey Carol, Chabill's Tire and Au…" at bounding box center [510, 253] width 1020 height 506
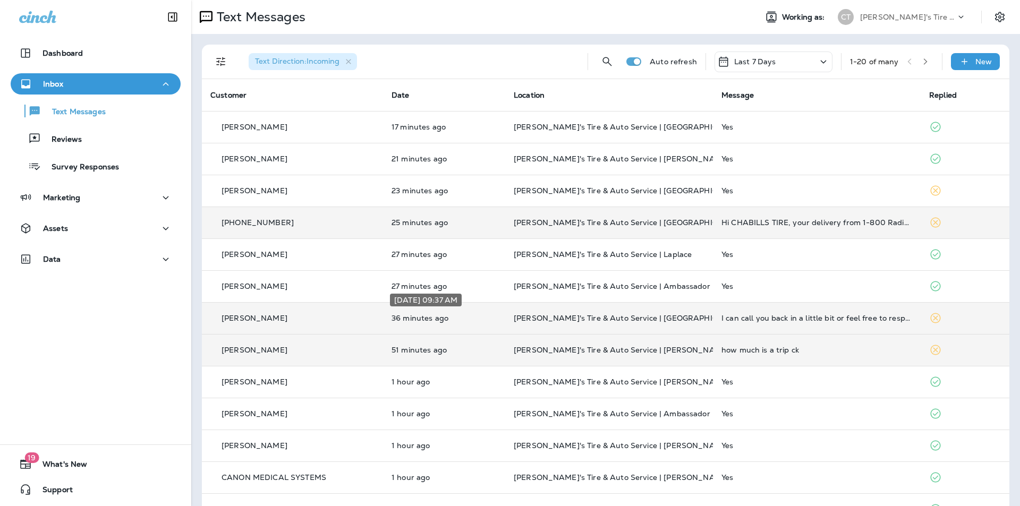
click at [481, 319] on p "36 minutes ago" at bounding box center [444, 318] width 105 height 9
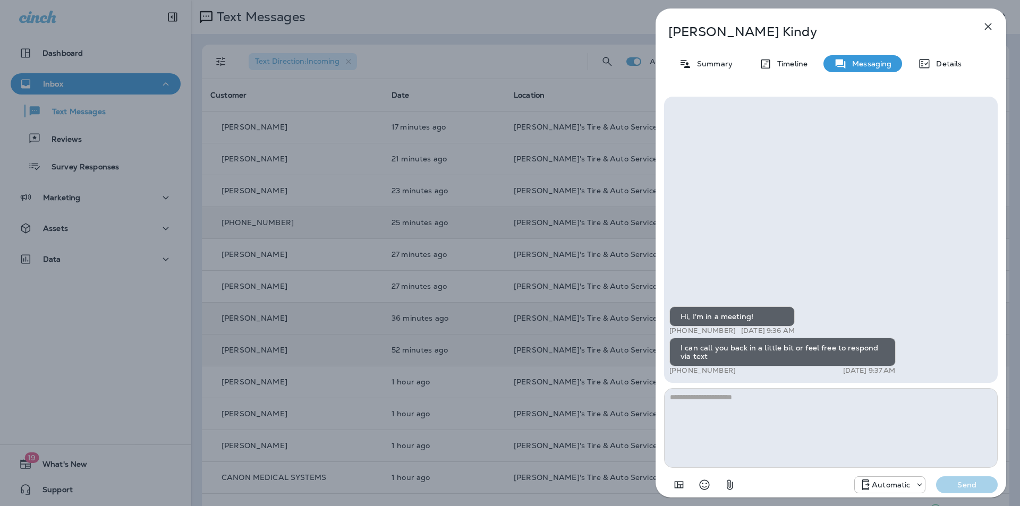
drag, startPoint x: 731, startPoint y: 332, endPoint x: 679, endPoint y: 329, distance: 52.1
click at [679, 329] on p "[PHONE_NUMBER]" at bounding box center [703, 331] width 66 height 9
copy p "(386) 383-6826"
click at [987, 25] on icon "button" at bounding box center [988, 26] width 7 height 7
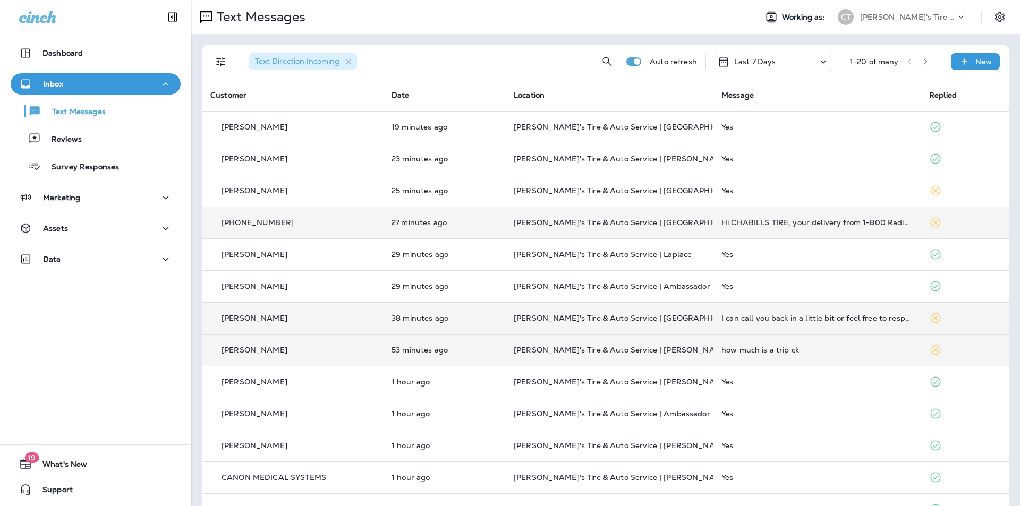
click at [688, 348] on p "[PERSON_NAME]'s Tire & Auto Service | [PERSON_NAME]" at bounding box center [609, 350] width 191 height 9
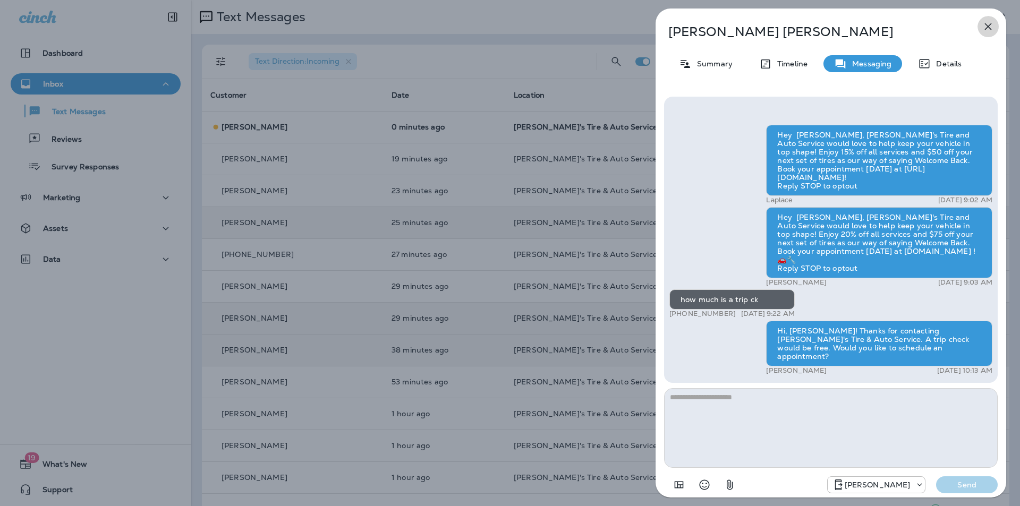
click at [991, 24] on icon "button" at bounding box center [988, 26] width 7 height 7
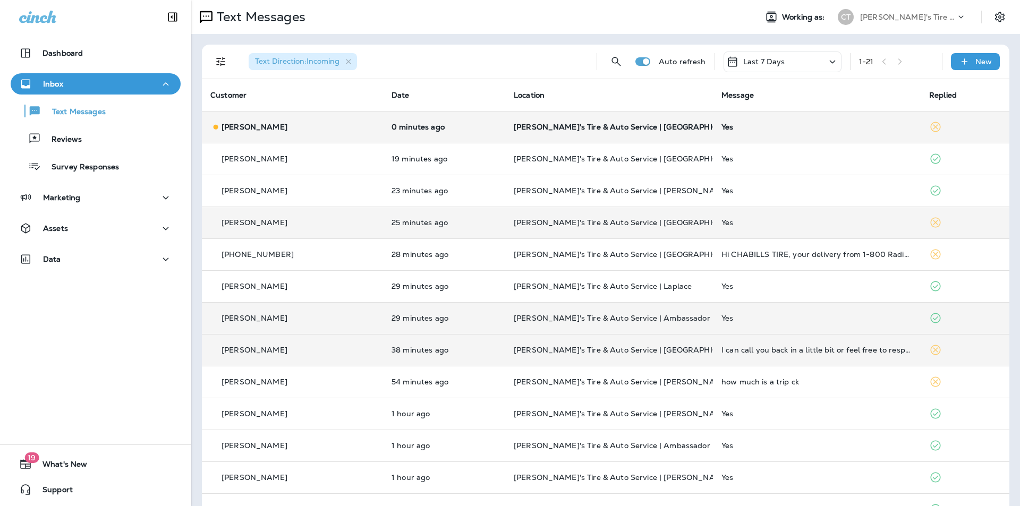
click at [678, 123] on p "[PERSON_NAME]'s Tire & Auto Service | [GEOGRAPHIC_DATA]" at bounding box center [609, 127] width 191 height 9
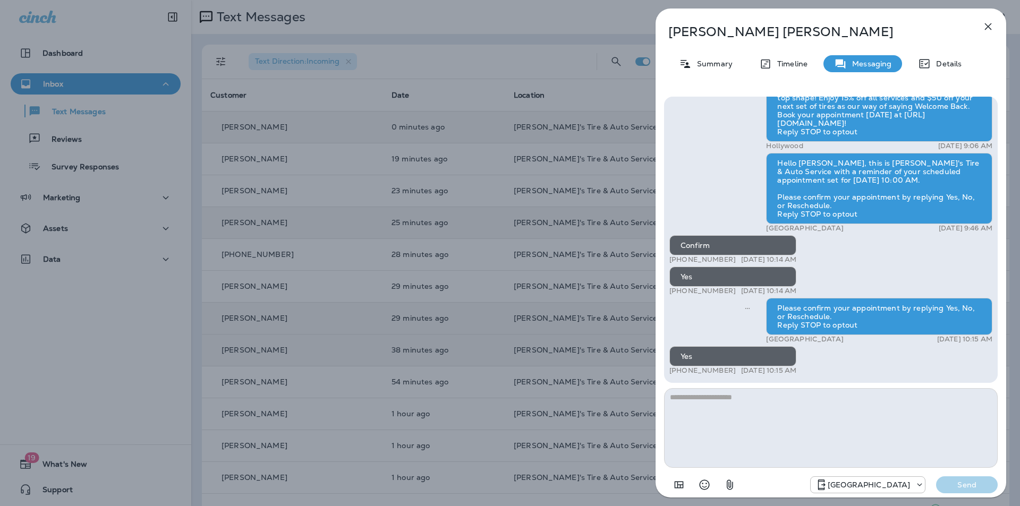
click at [987, 26] on icon "button" at bounding box center [988, 26] width 7 height 7
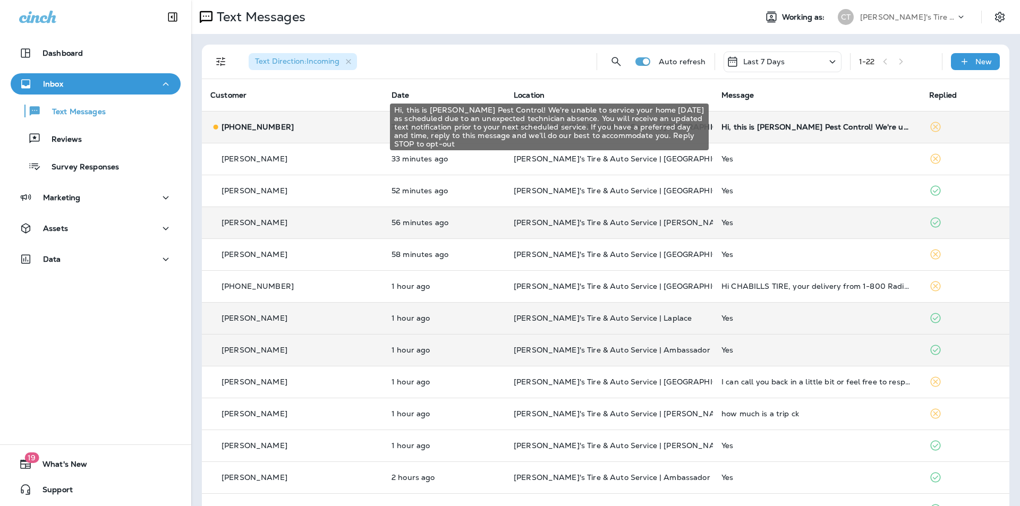
click at [779, 131] on div "Hi, this is LaJaunie's Pest Control! We're unable to service your home today as…" at bounding box center [817, 127] width 191 height 9
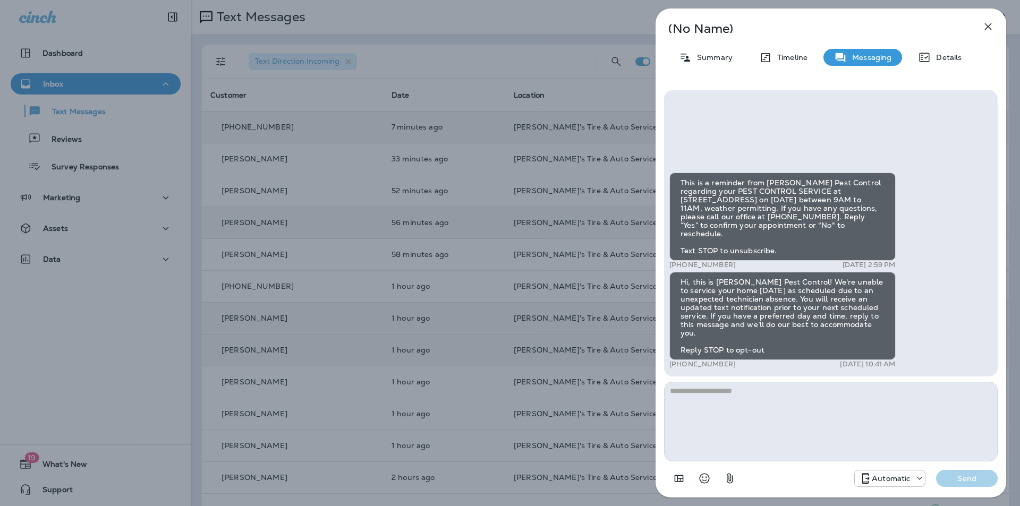
click at [987, 26] on icon "button" at bounding box center [988, 26] width 7 height 7
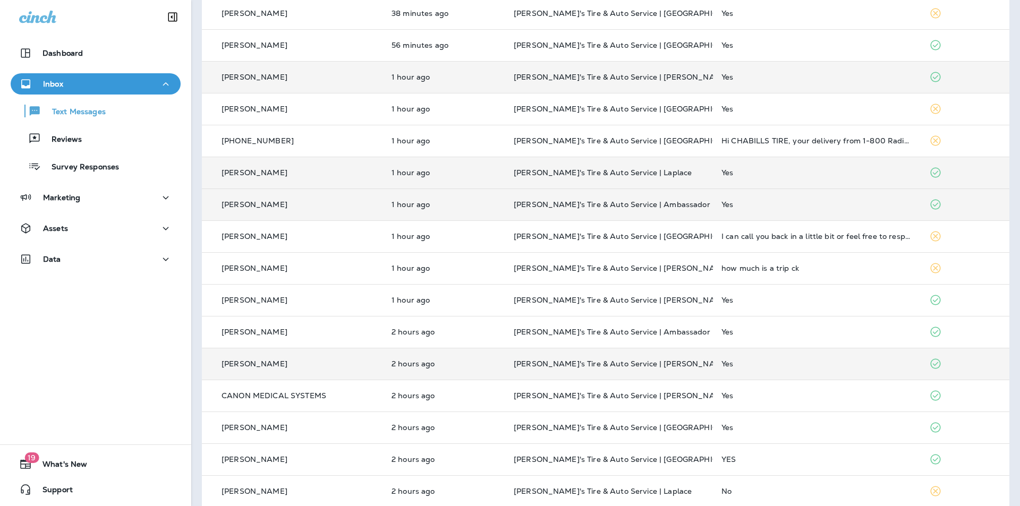
scroll to position [159, 0]
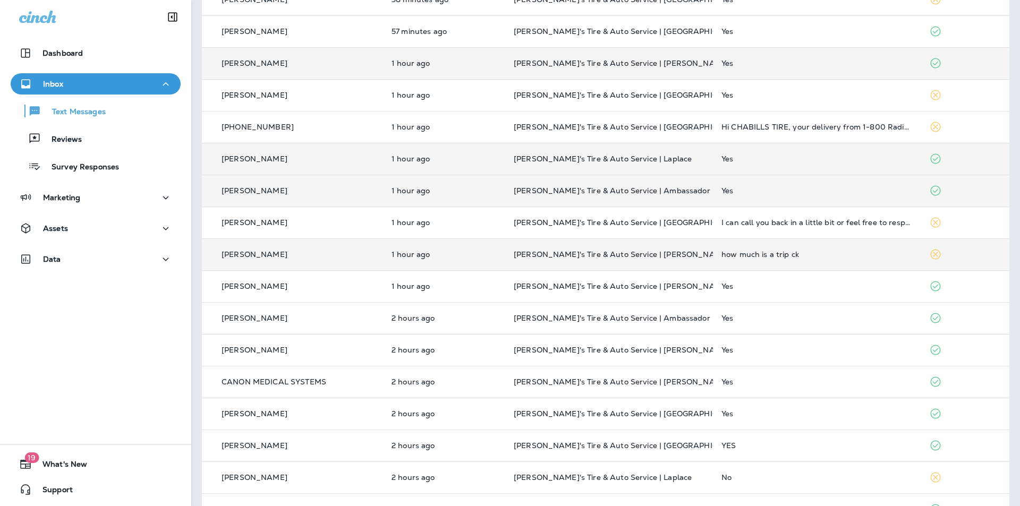
click at [836, 254] on div "how much is a trip ck" at bounding box center [817, 254] width 191 height 9
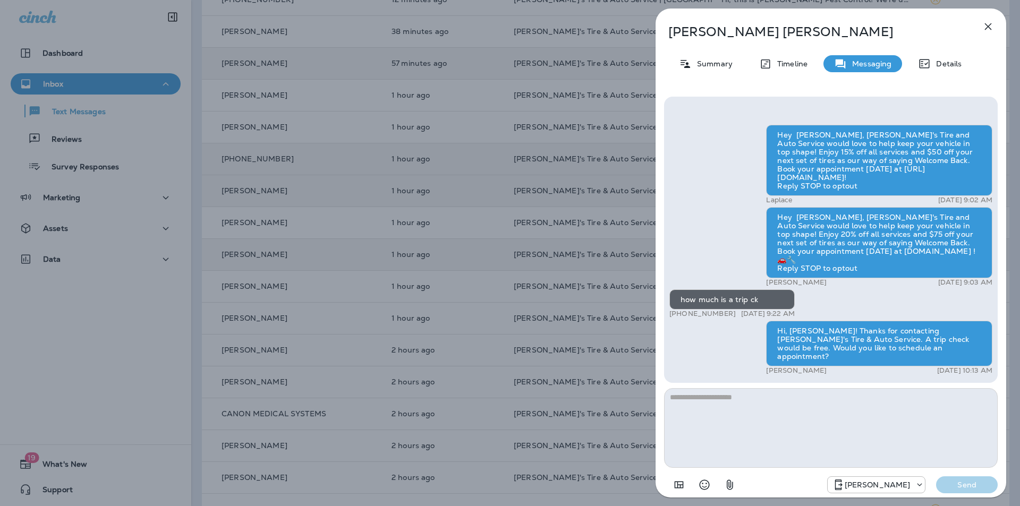
click at [986, 23] on icon "button" at bounding box center [988, 26] width 7 height 7
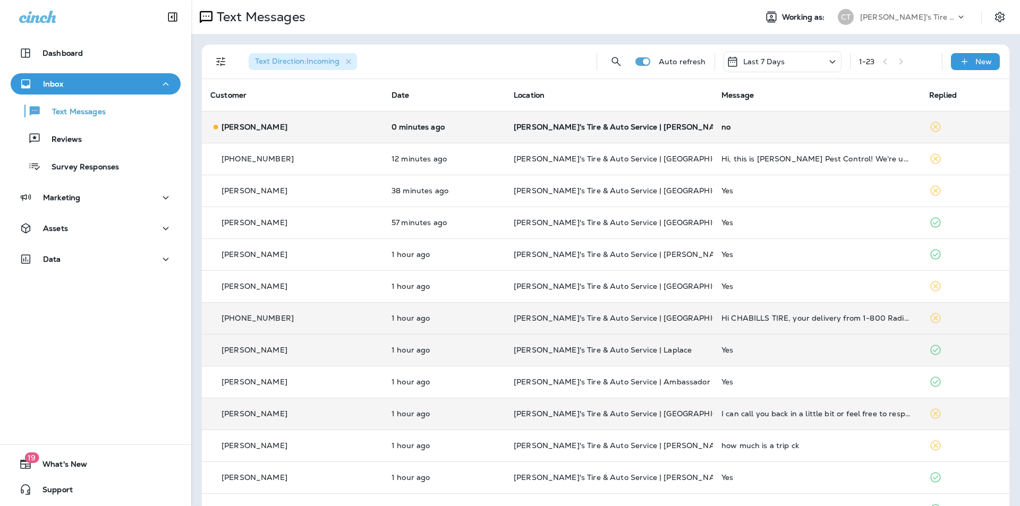
click at [764, 126] on div "no" at bounding box center [817, 127] width 191 height 9
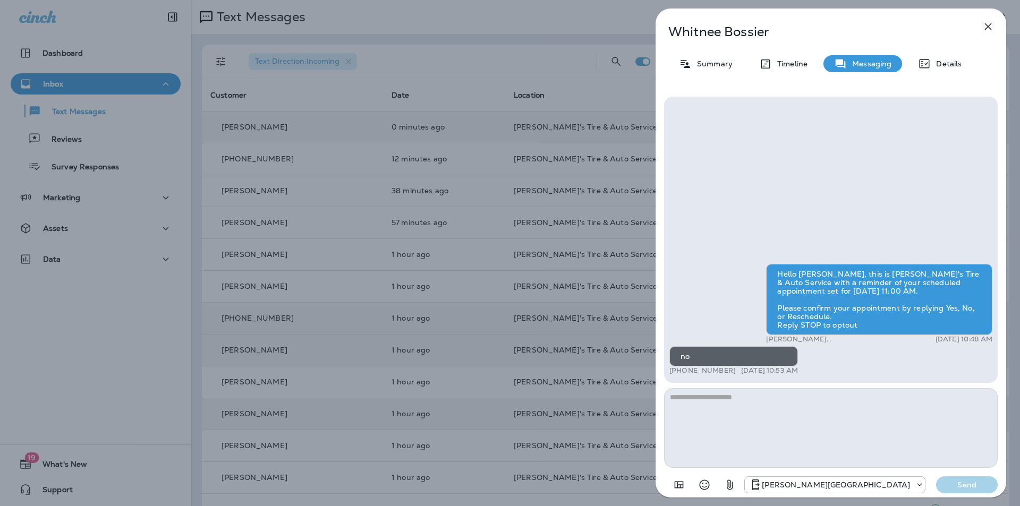
click at [758, 147] on div "Hello Whitnee, this is Chabill's Tire & Auto Service with a reminder of your sc…" at bounding box center [831, 240] width 334 height 286
click at [450, 38] on div "Whitnee Bossier Summary Timeline Messaging Details Hello Whitnee, this is Chabi…" at bounding box center [510, 253] width 1020 height 506
